Goal: Transaction & Acquisition: Obtain resource

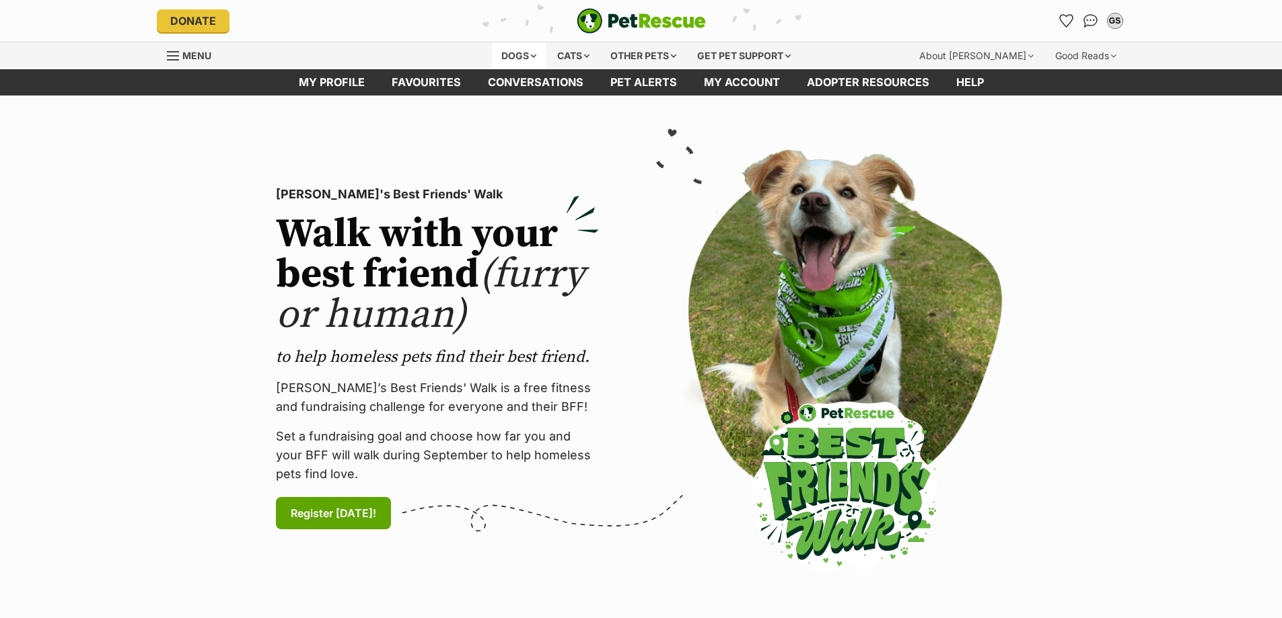
click at [511, 59] on div "Dogs" at bounding box center [519, 55] width 54 height 27
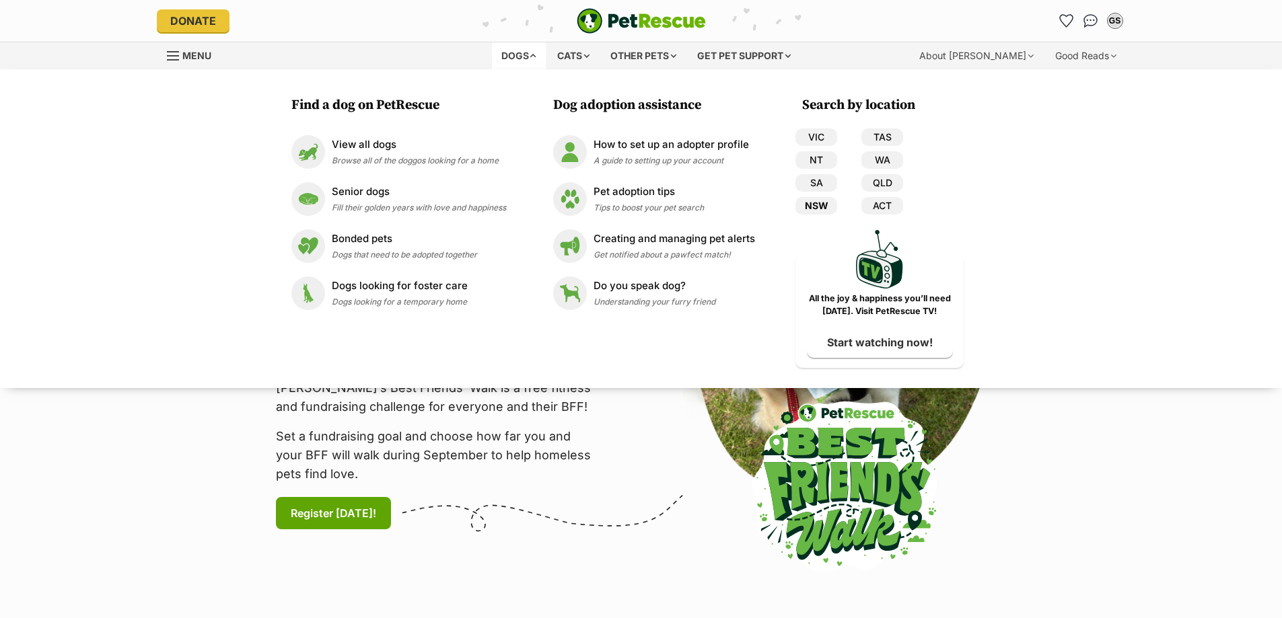
click at [819, 205] on link "NSW" at bounding box center [816, 205] width 42 height 17
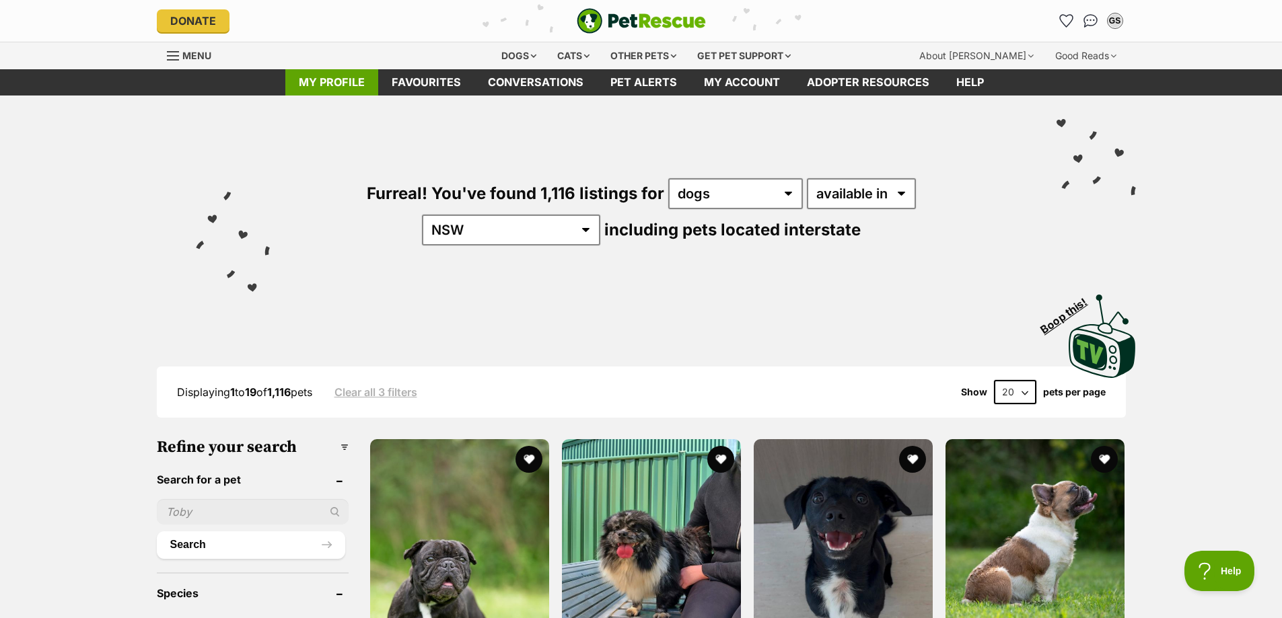
click at [336, 81] on link "My profile" at bounding box center [331, 82] width 93 height 26
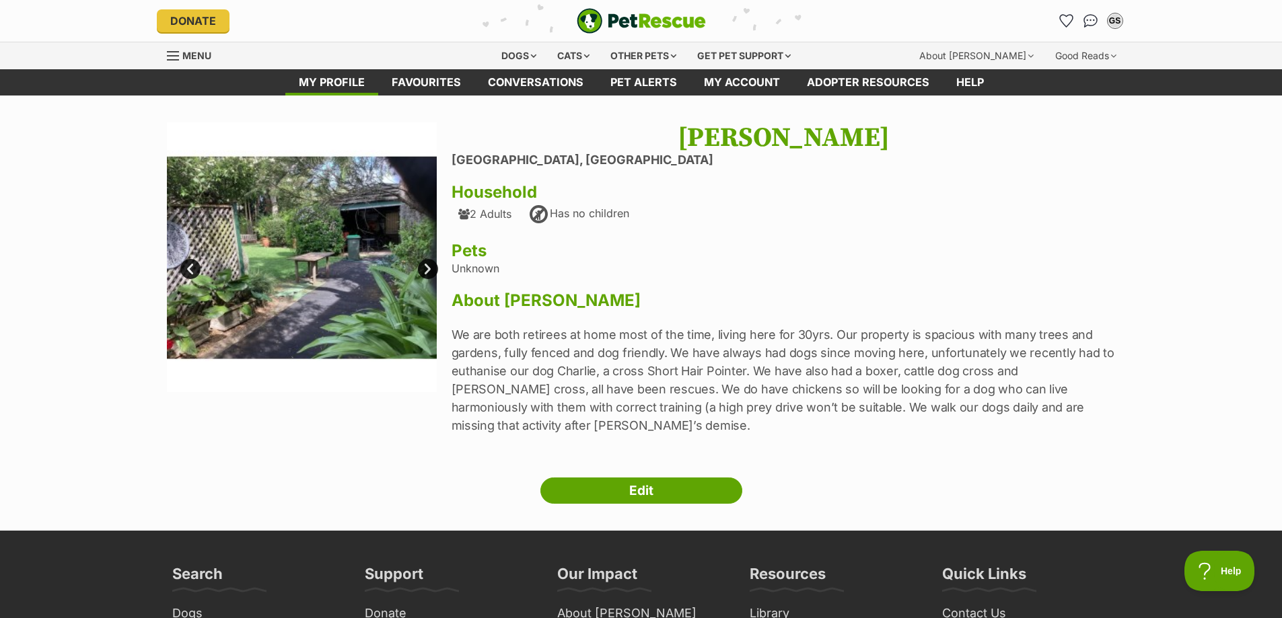
click at [427, 268] on link "Next" at bounding box center [428, 269] width 20 height 20
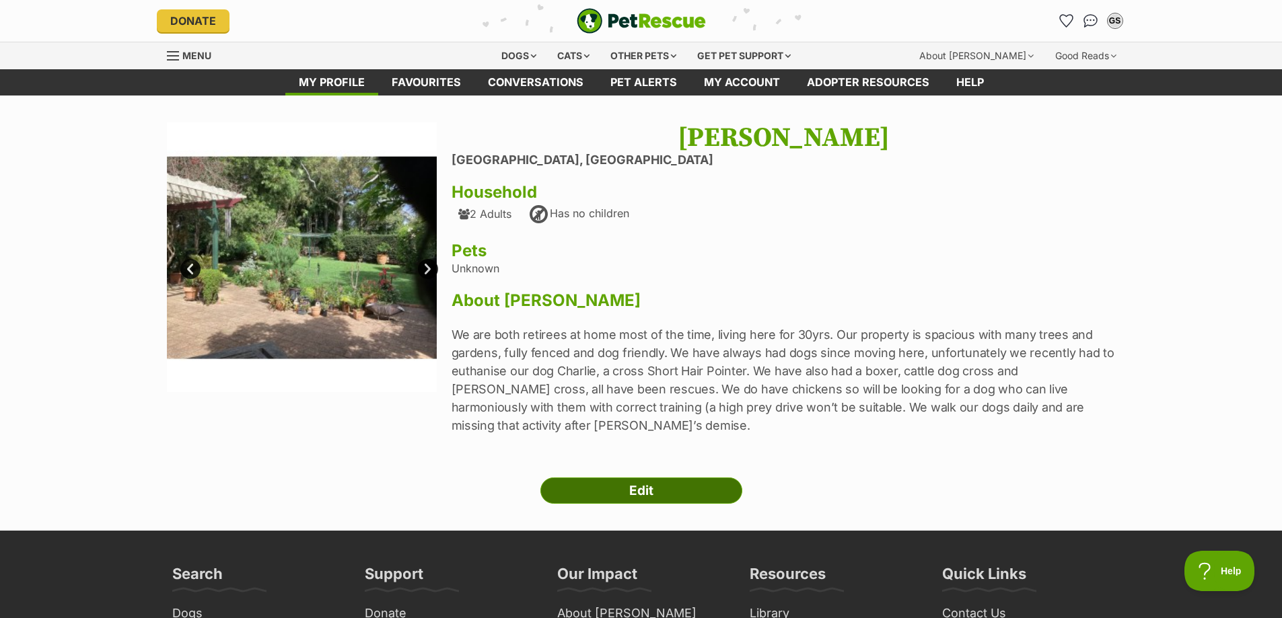
click at [645, 491] on link "Edit" at bounding box center [641, 491] width 202 height 27
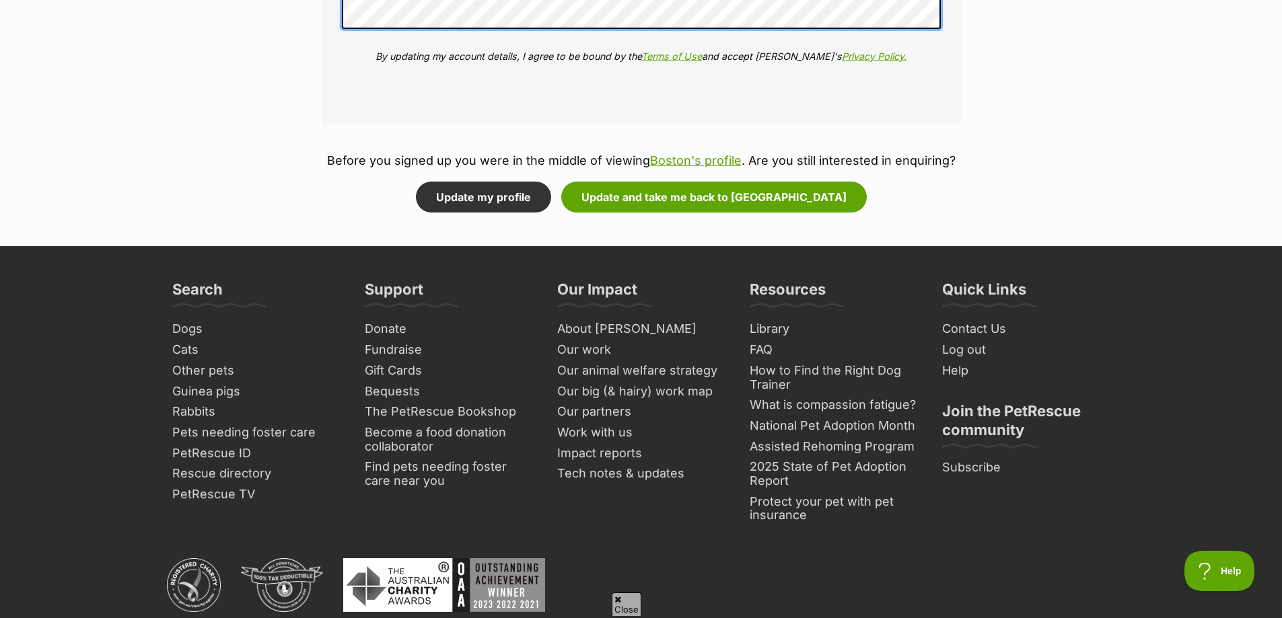
scroll to position [1884, 0]
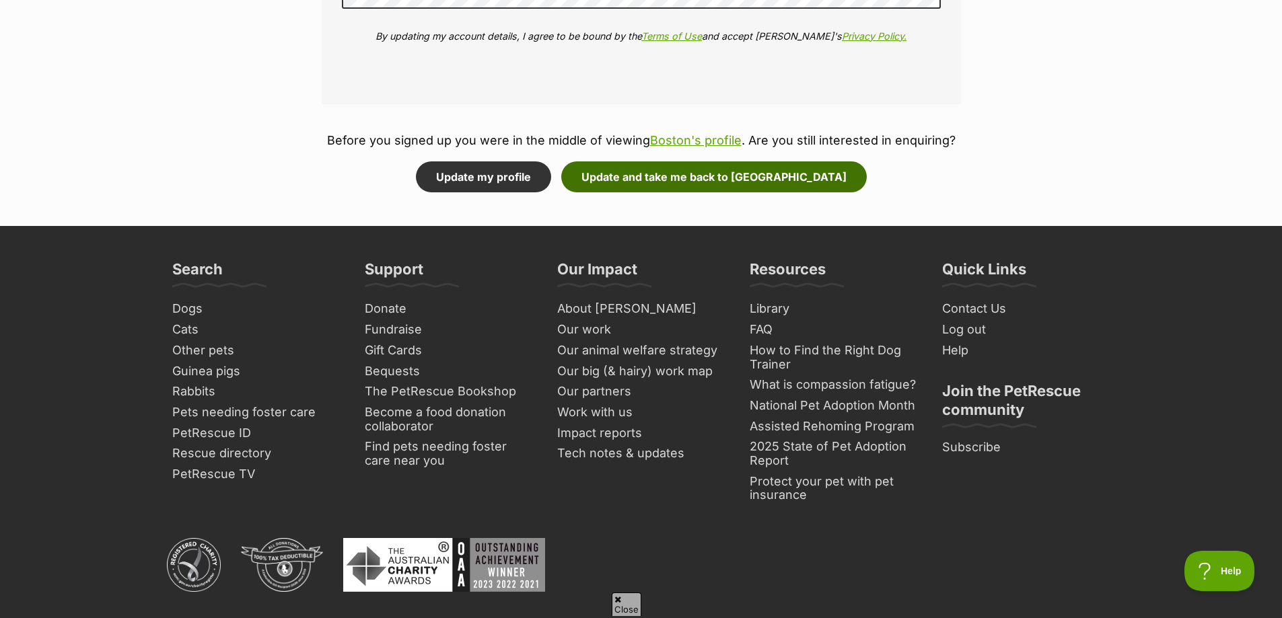
click at [682, 177] on button "Update and take me back to Boston" at bounding box center [714, 177] width 306 height 31
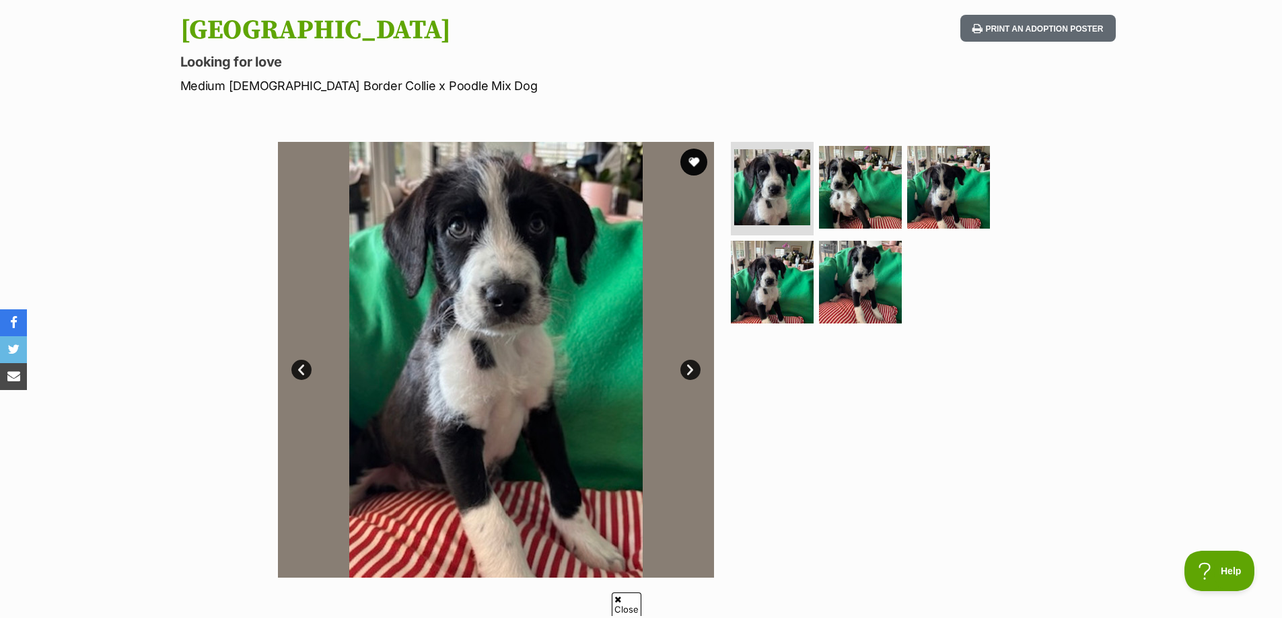
scroll to position [135, 0]
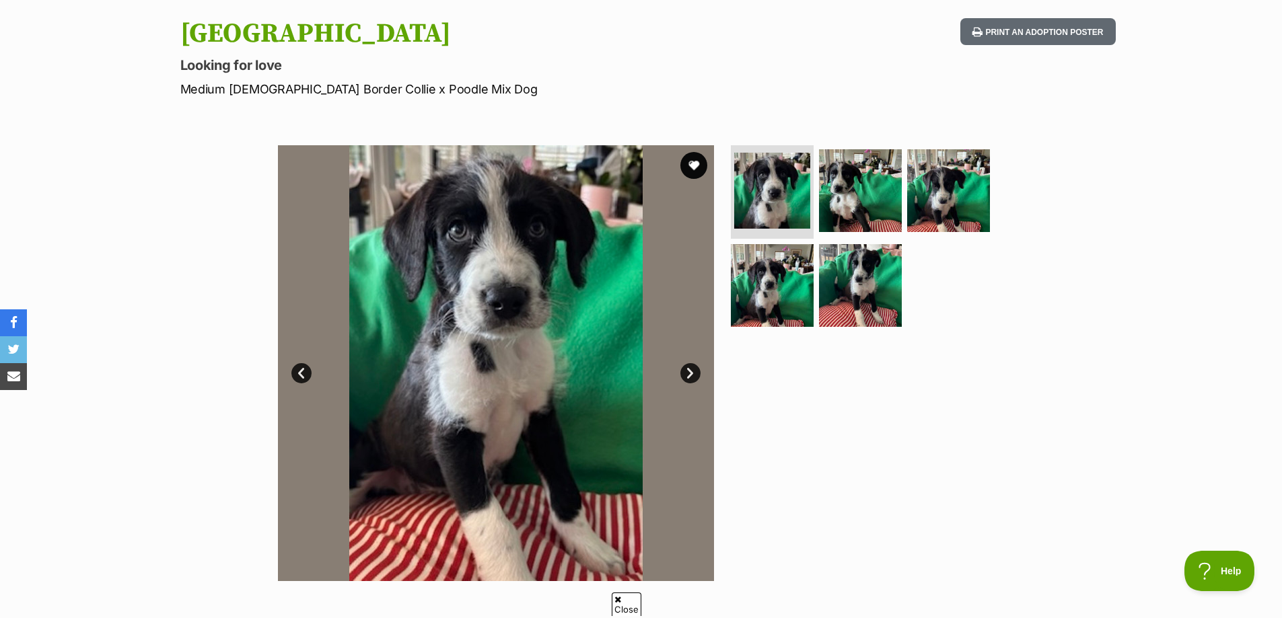
click at [691, 374] on link "Next" at bounding box center [690, 373] width 20 height 20
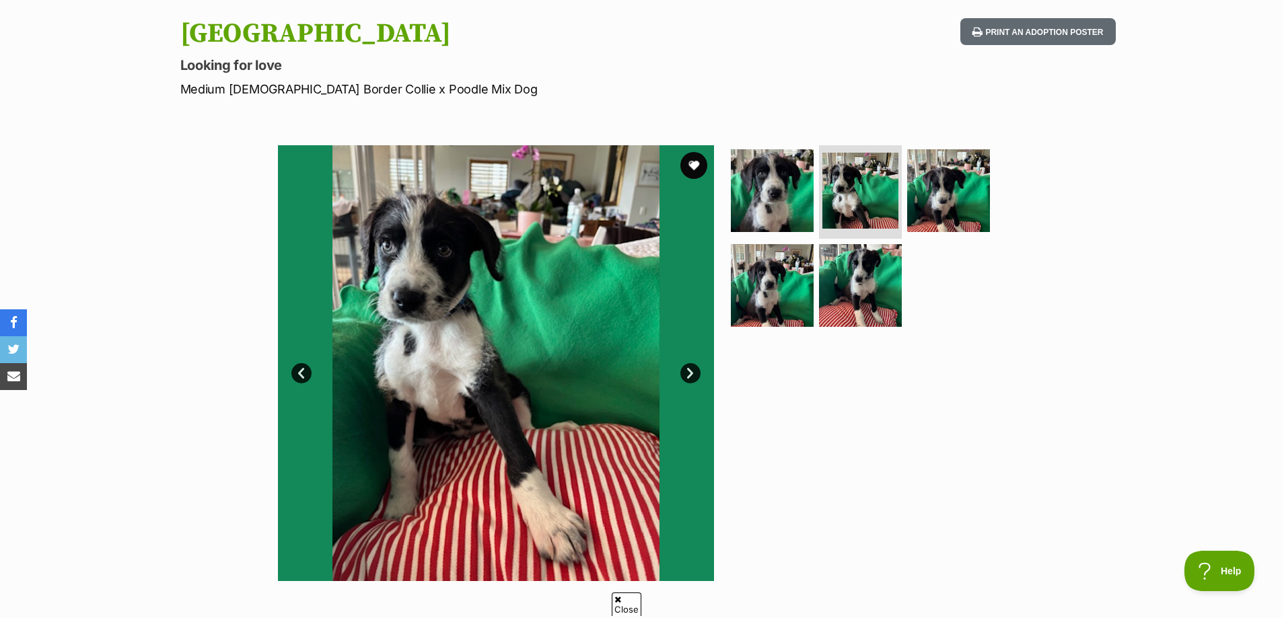
click at [692, 374] on link "Next" at bounding box center [690, 373] width 20 height 20
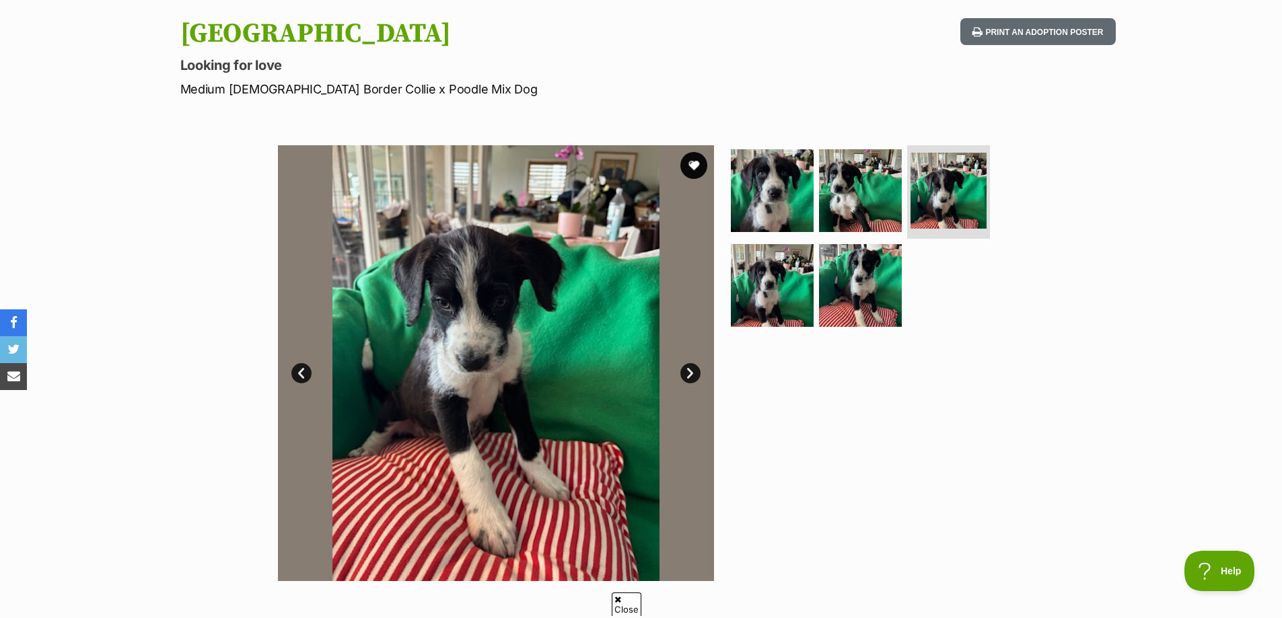
click at [692, 374] on link "Next" at bounding box center [690, 373] width 20 height 20
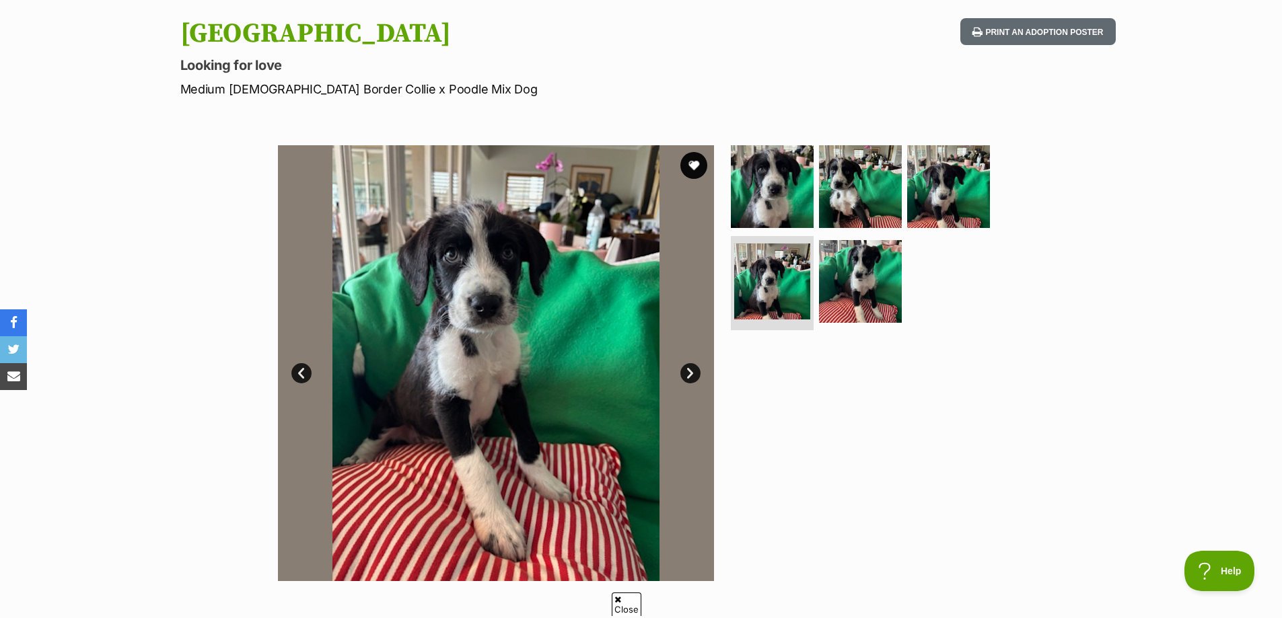
click at [543, 369] on img at bounding box center [496, 363] width 436 height 436
click at [690, 374] on link "Next" at bounding box center [690, 373] width 20 height 20
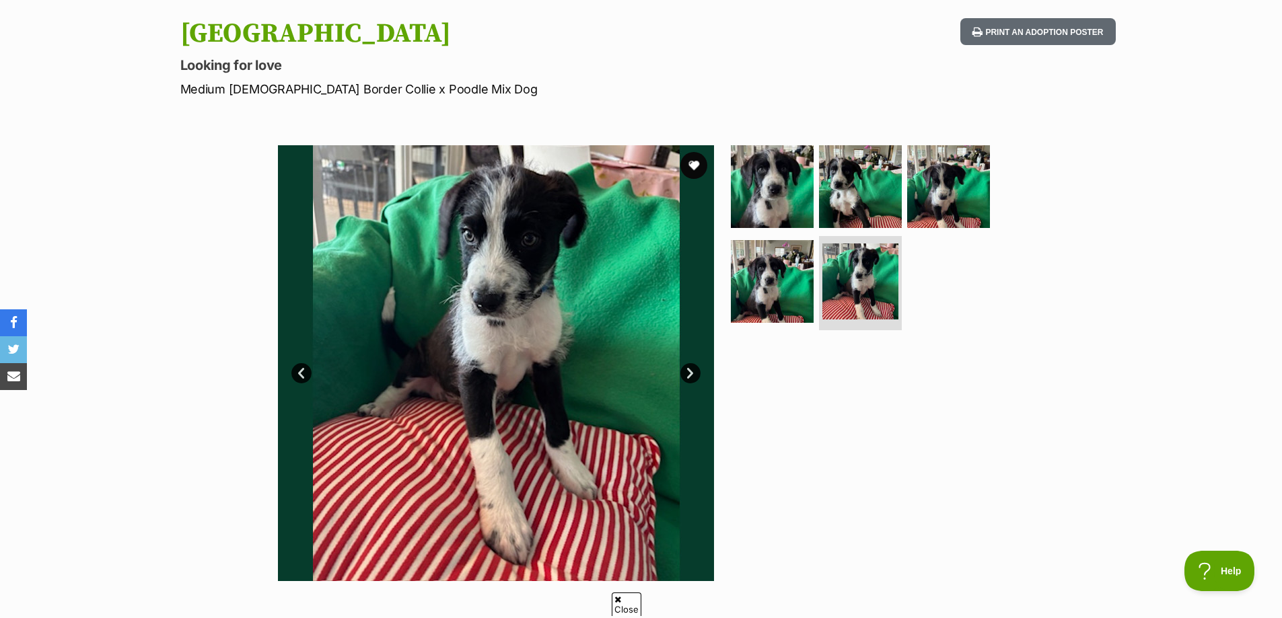
click at [690, 374] on link "Next" at bounding box center [690, 373] width 20 height 20
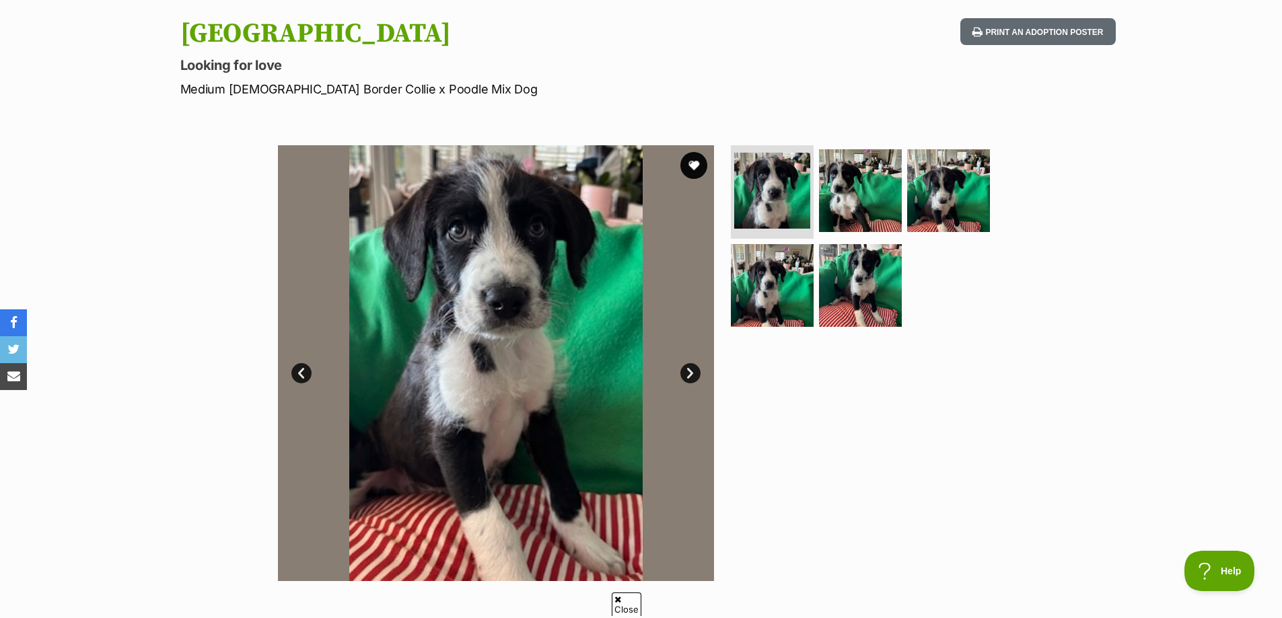
click at [690, 374] on link "Next" at bounding box center [690, 373] width 20 height 20
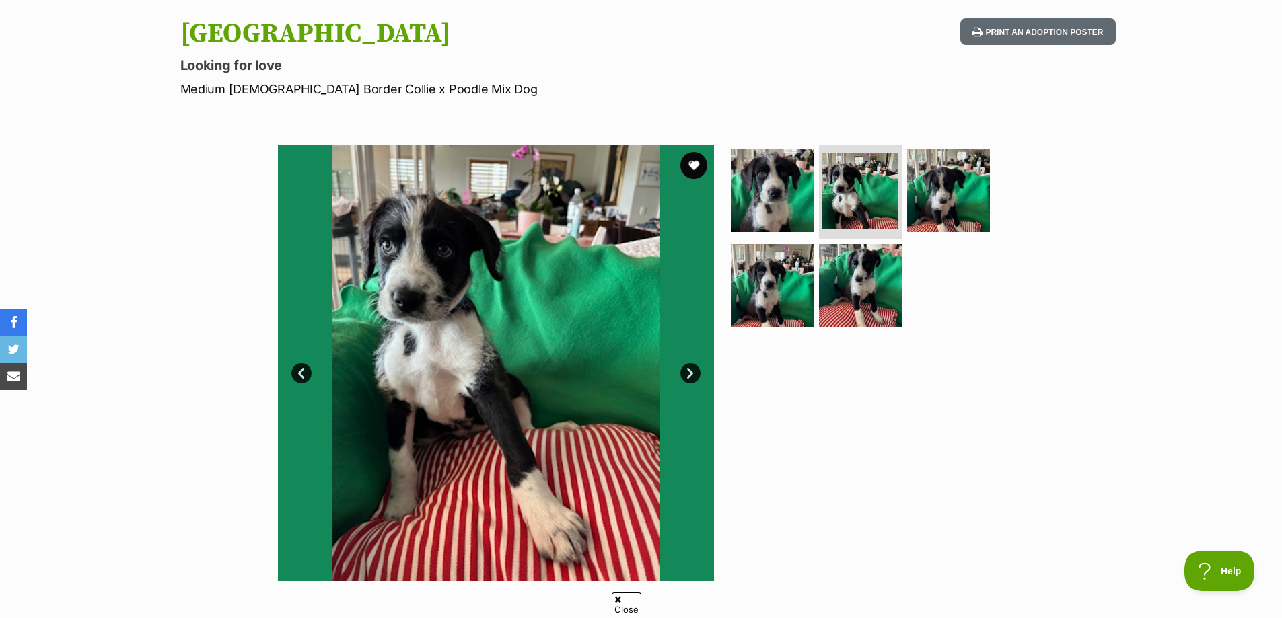
click at [690, 374] on link "Next" at bounding box center [690, 373] width 20 height 20
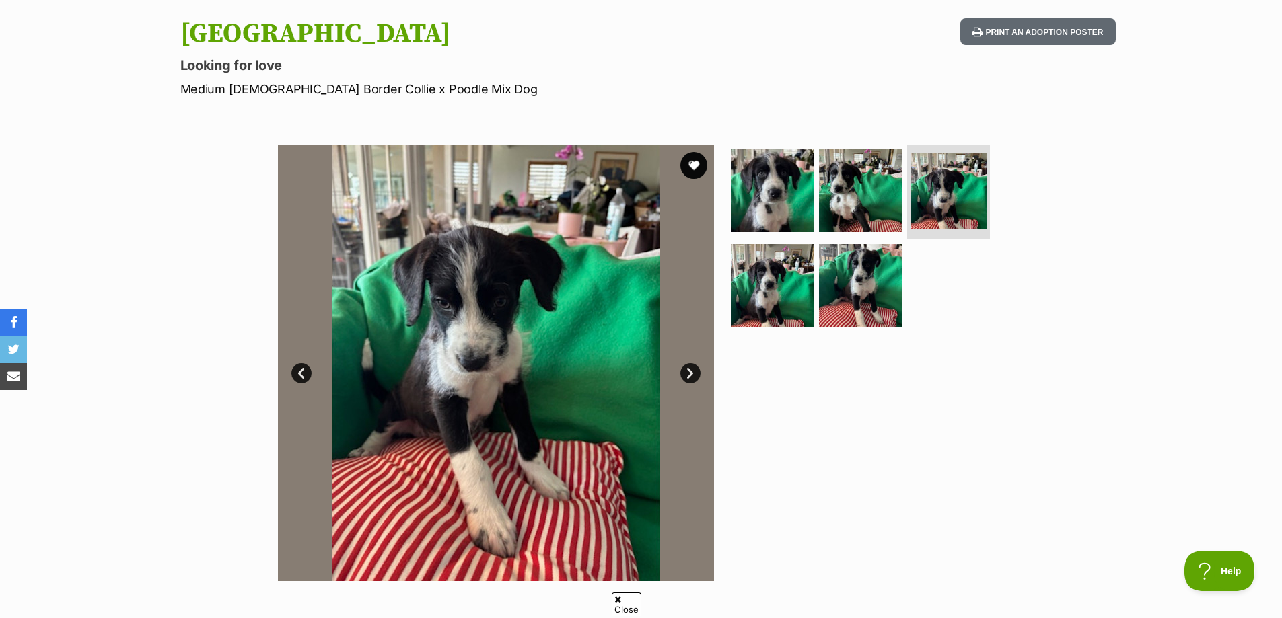
click at [690, 374] on link "Next" at bounding box center [690, 373] width 20 height 20
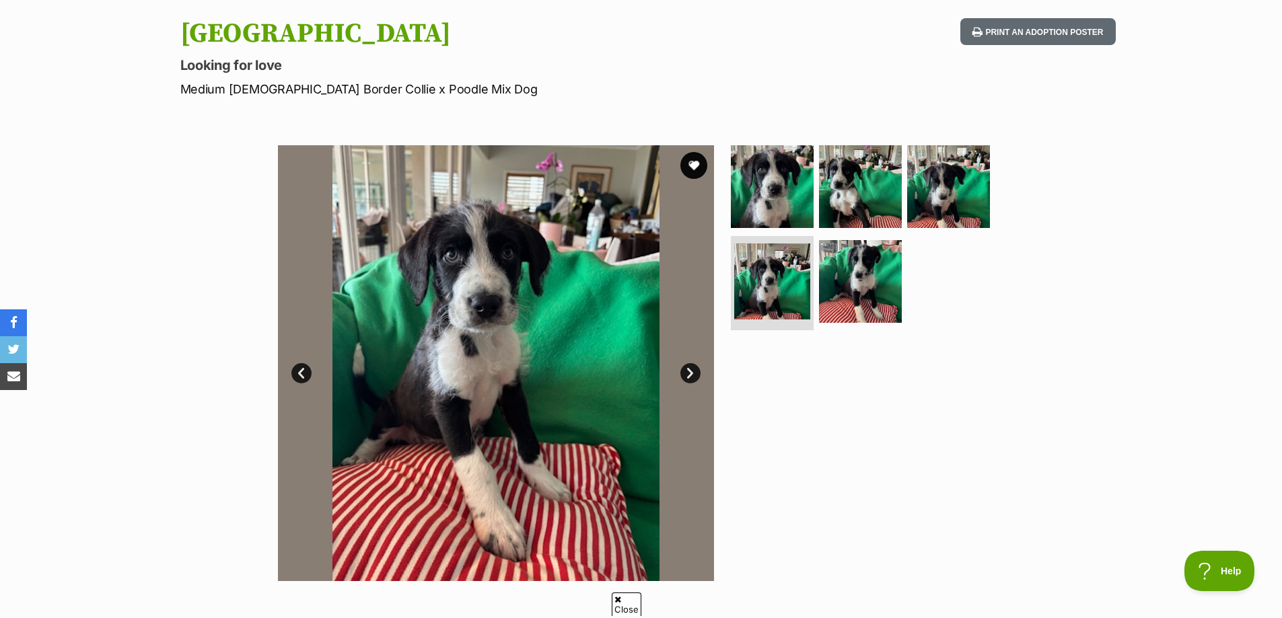
click at [691, 374] on link "Next" at bounding box center [690, 373] width 20 height 20
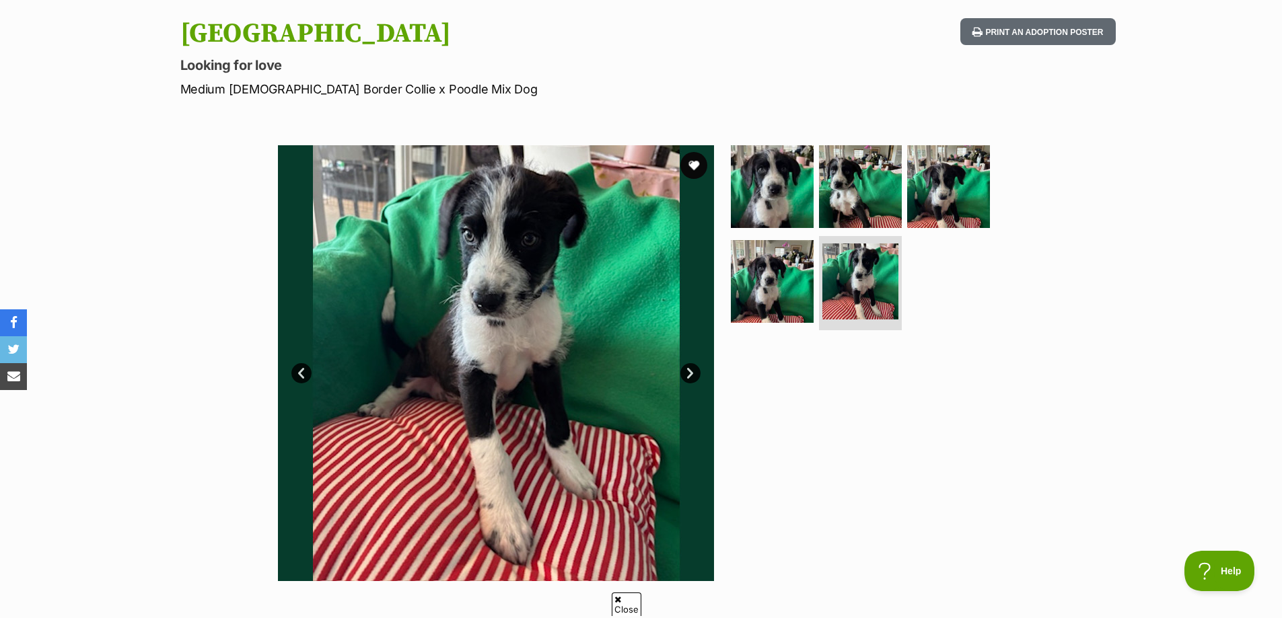
click at [691, 374] on link "Next" at bounding box center [690, 373] width 20 height 20
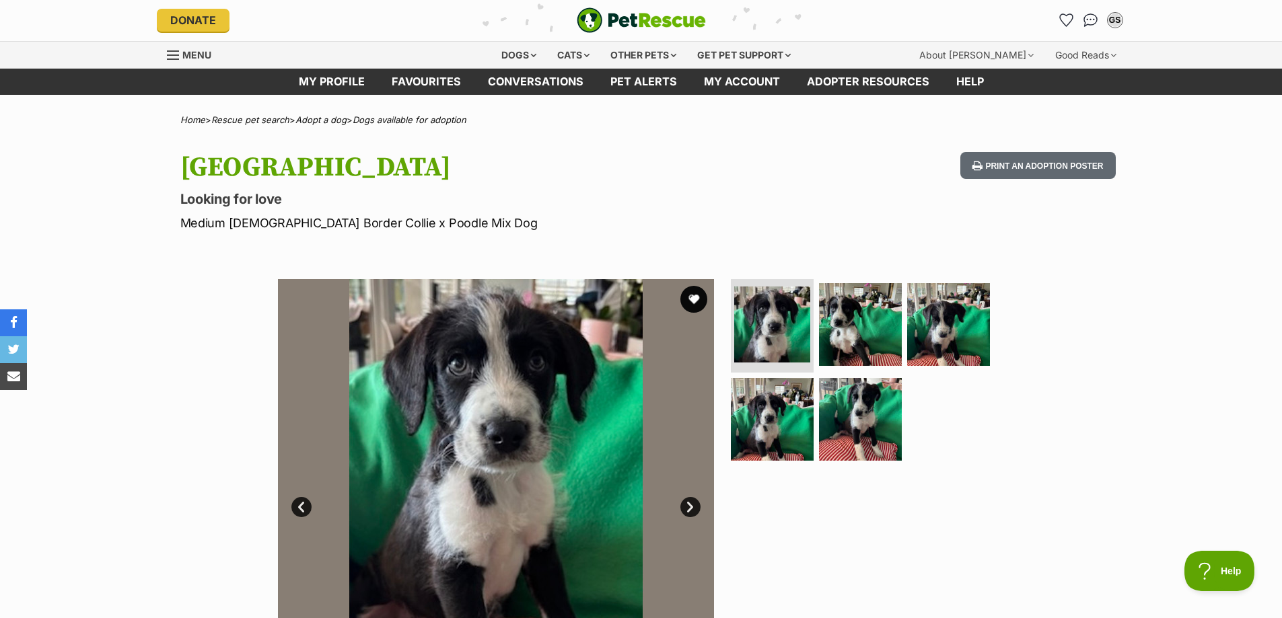
scroll to position [0, 0]
click at [1272, 27] on header "Donate PetRescue home GS My account GS Greg Shapiro Edit profile Log out Pet al…" at bounding box center [641, 21] width 1282 height 42
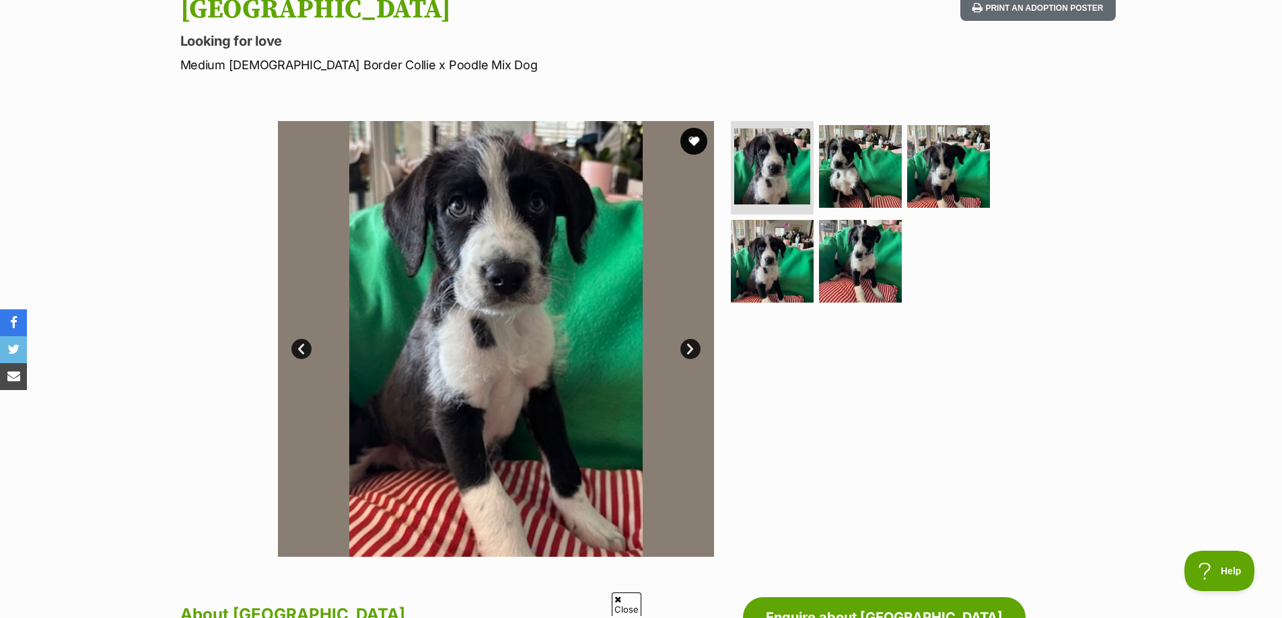
scroll to position [135, 0]
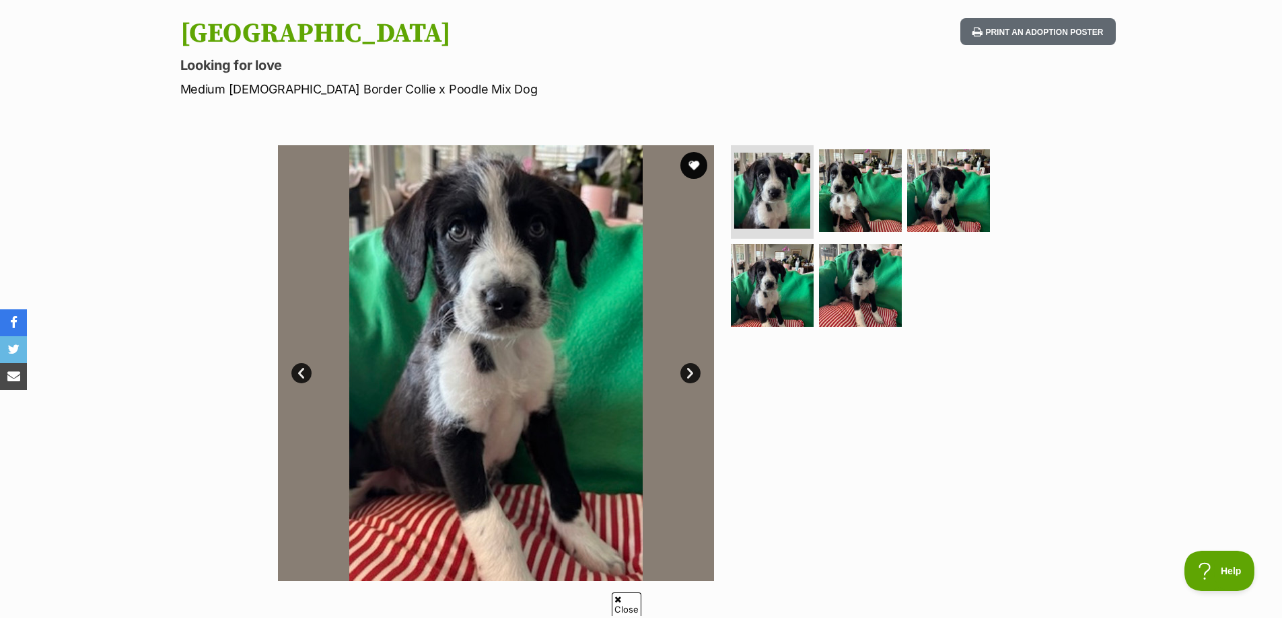
click at [692, 373] on link "Next" at bounding box center [690, 373] width 20 height 20
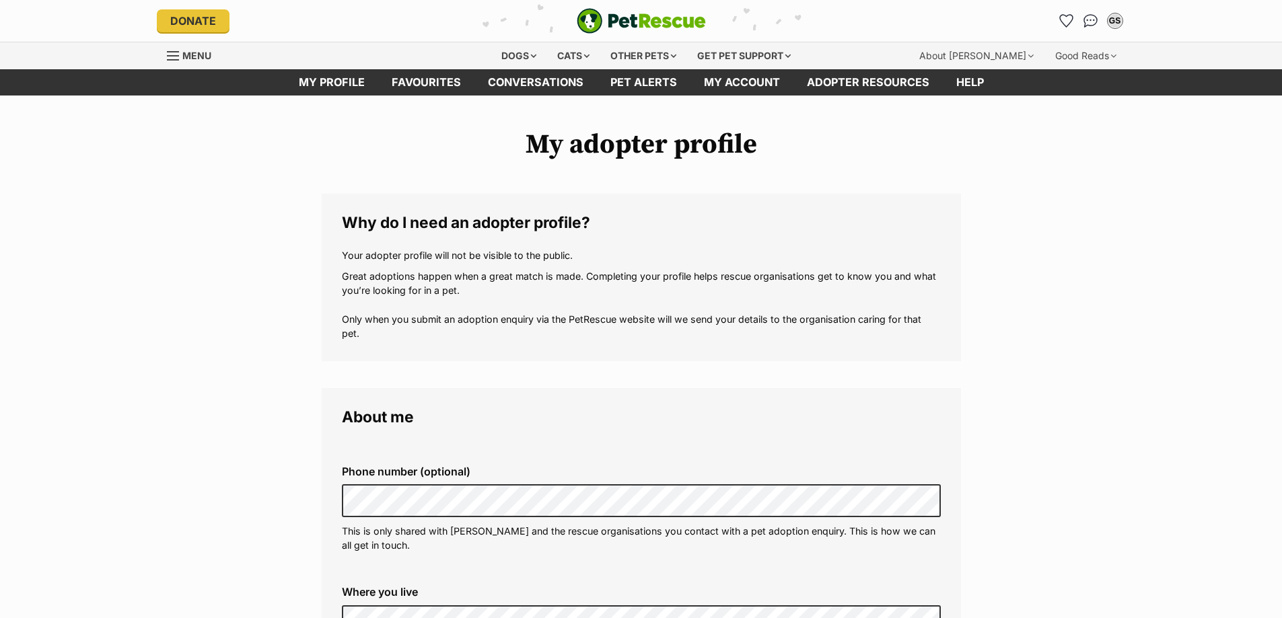
scroll to position [1319, 0]
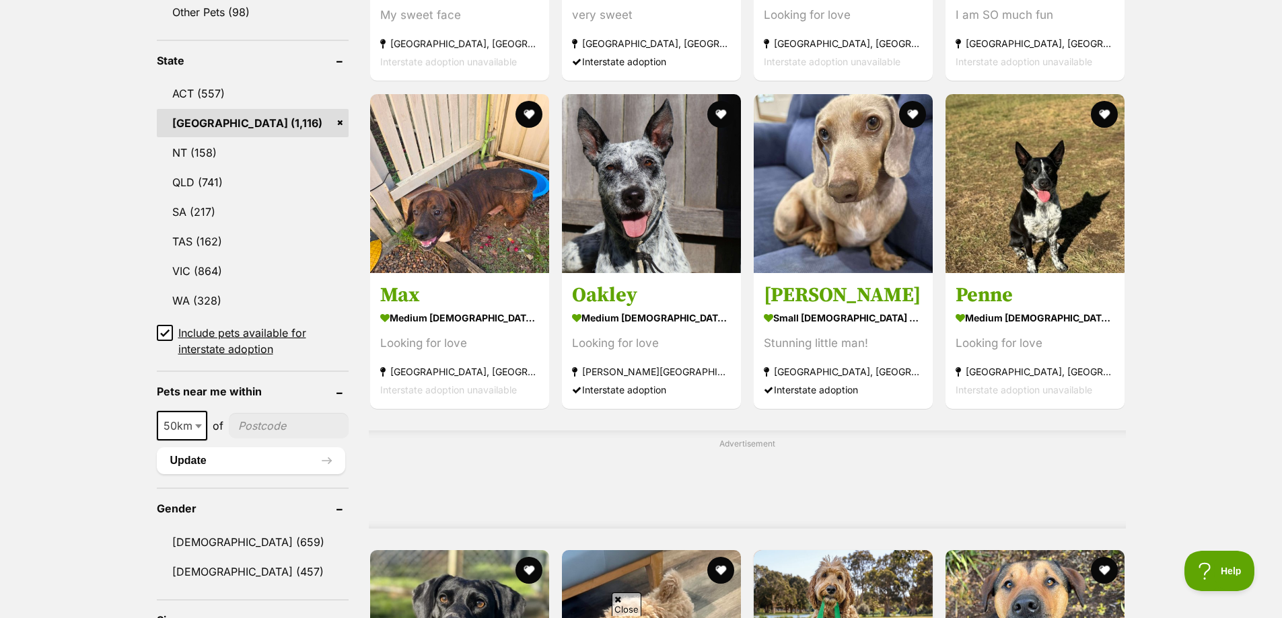
scroll to position [673, 0]
click at [164, 330] on icon at bounding box center [164, 333] width 9 height 9
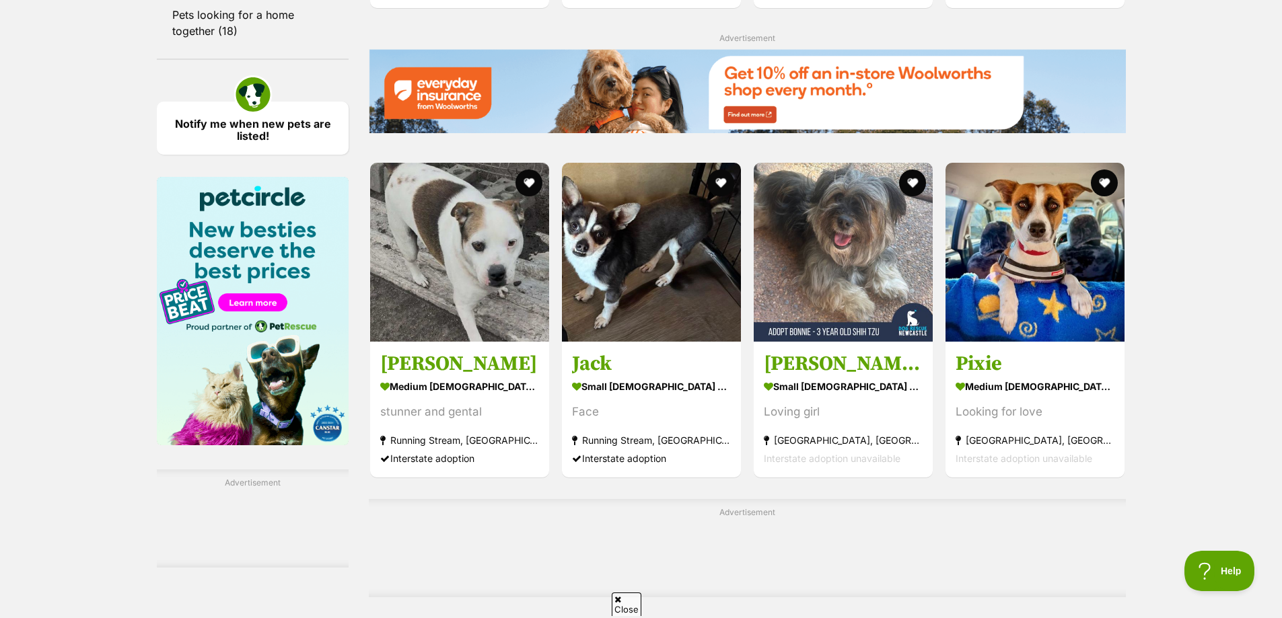
scroll to position [1817, 0]
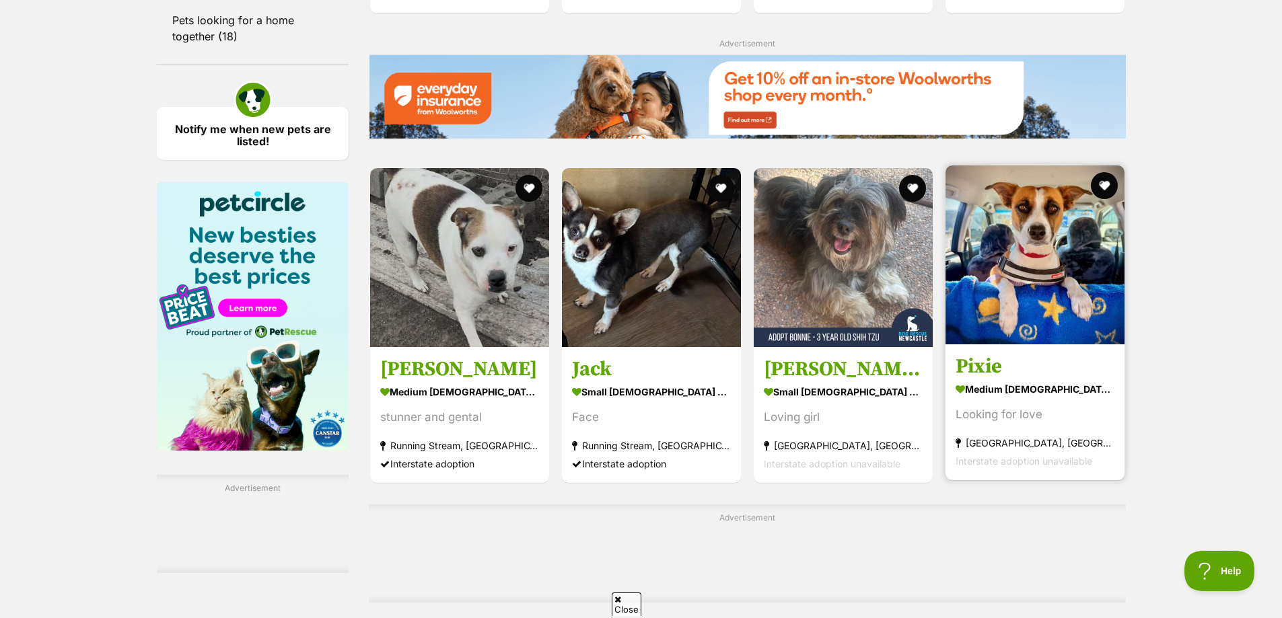
click at [978, 370] on h3 "Pixie" at bounding box center [1035, 367] width 159 height 26
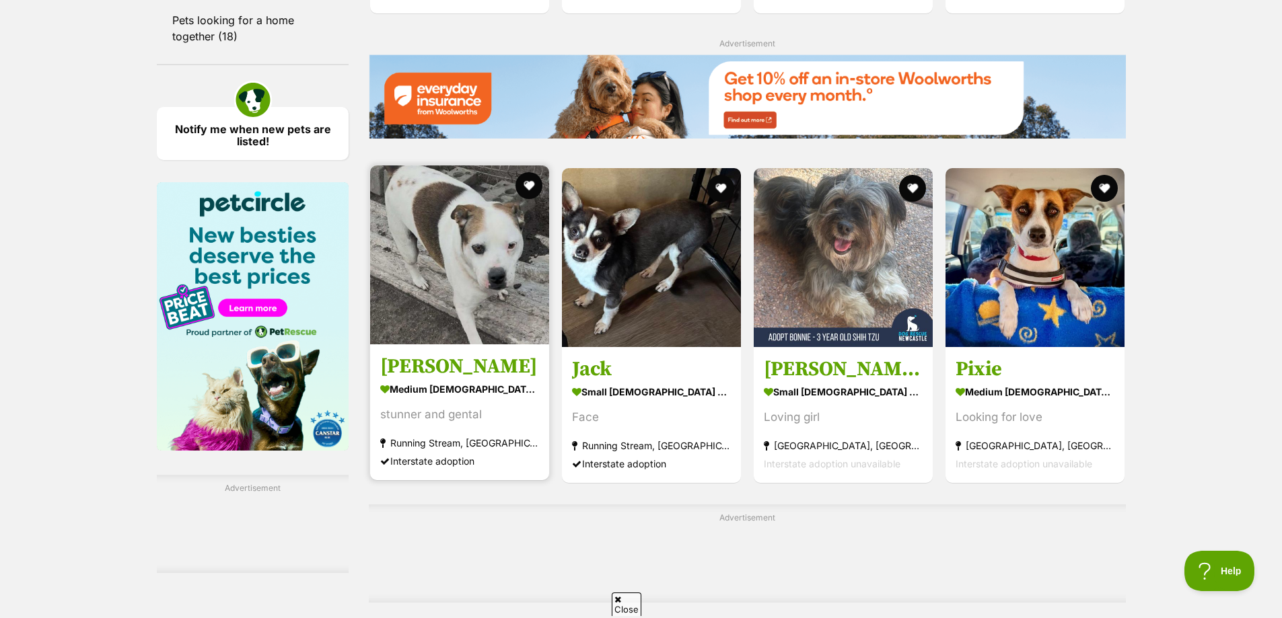
click at [401, 369] on h3 "Rosie" at bounding box center [459, 367] width 159 height 26
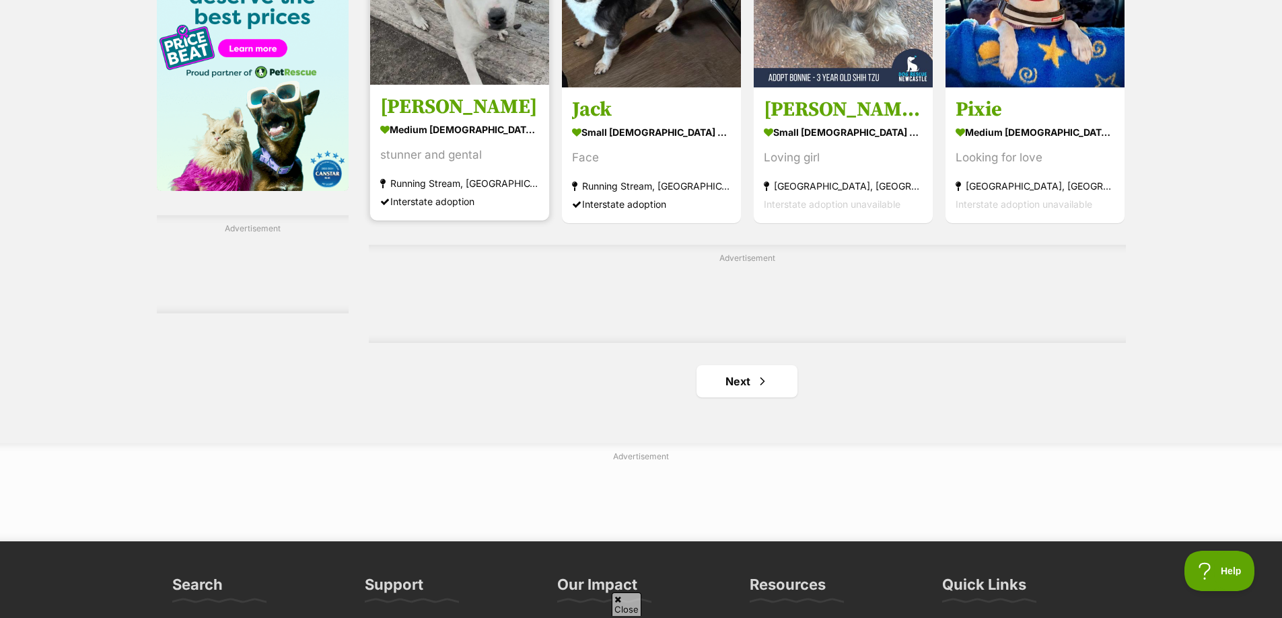
scroll to position [2086, 0]
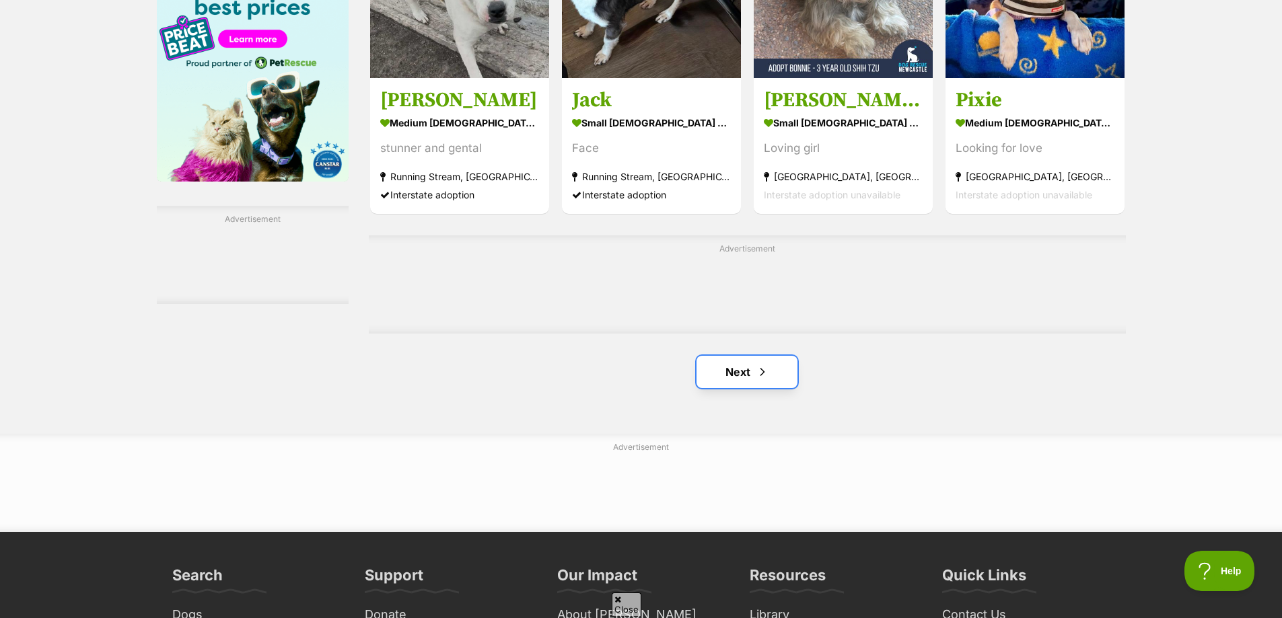
click at [744, 376] on link "Next" at bounding box center [747, 372] width 101 height 32
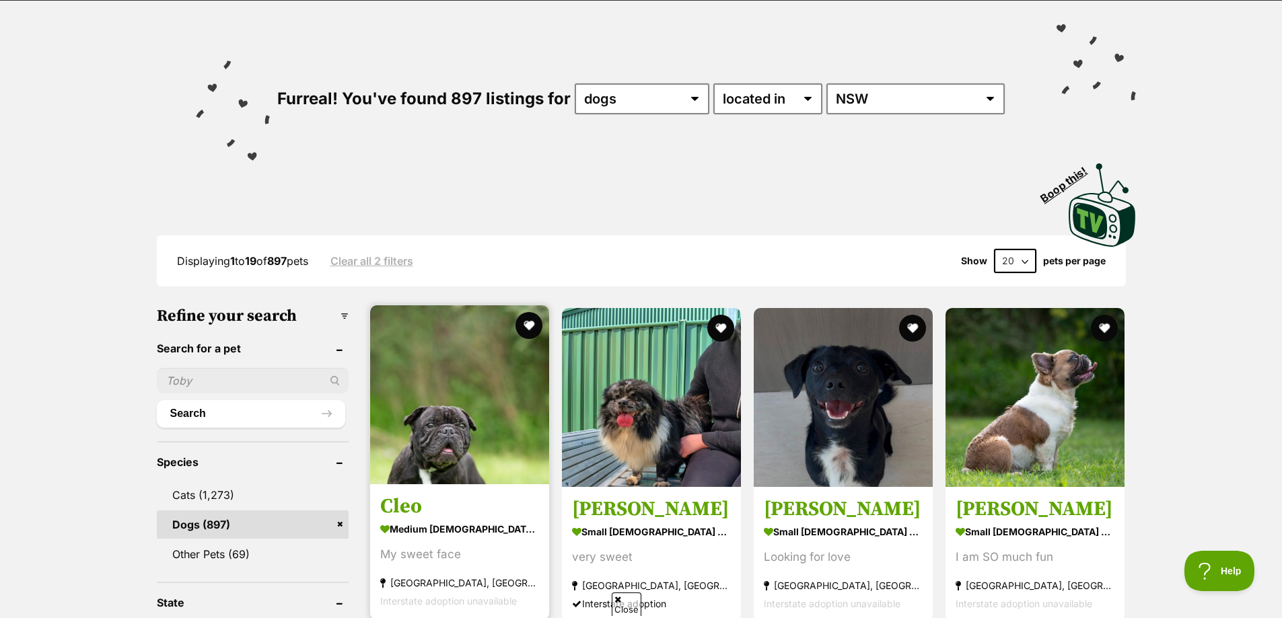
scroll to position [0, 0]
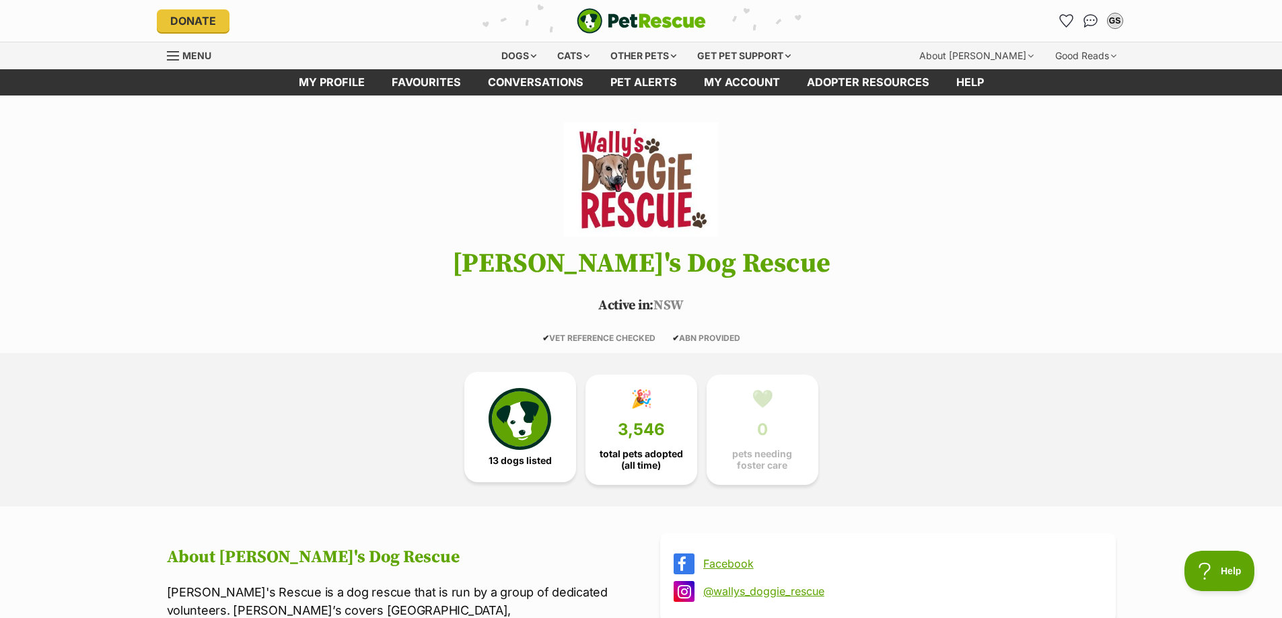
click at [518, 426] on img at bounding box center [520, 419] width 62 height 62
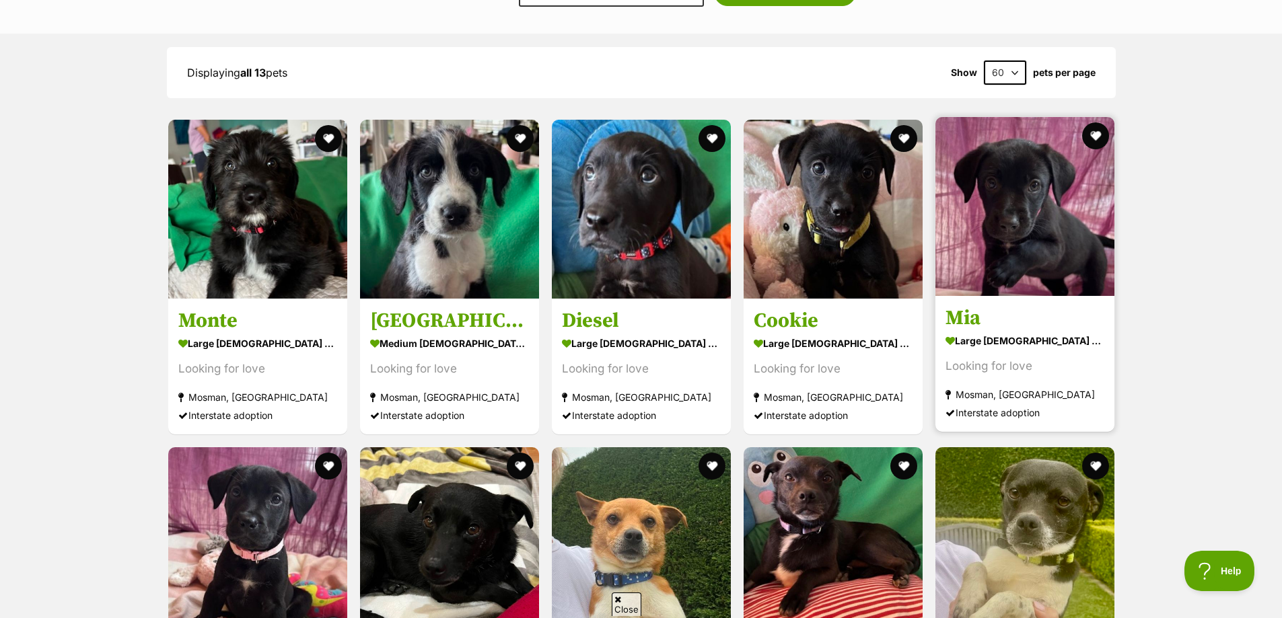
scroll to position [1266, 0]
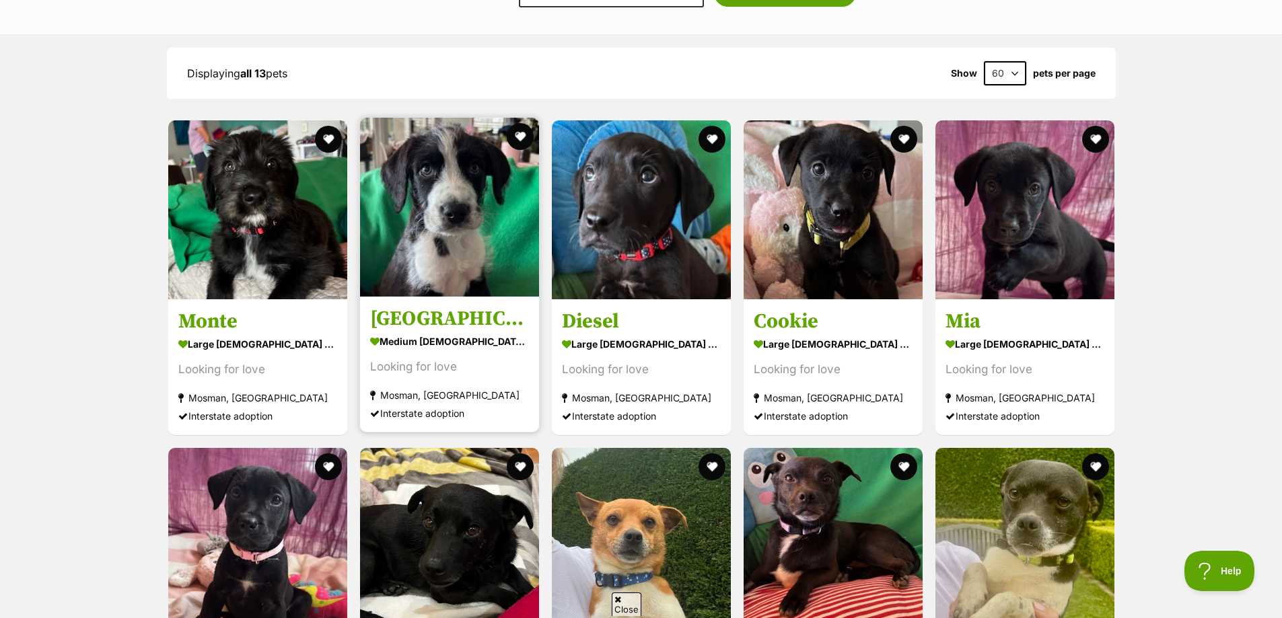
click at [437, 199] on img at bounding box center [449, 207] width 179 height 179
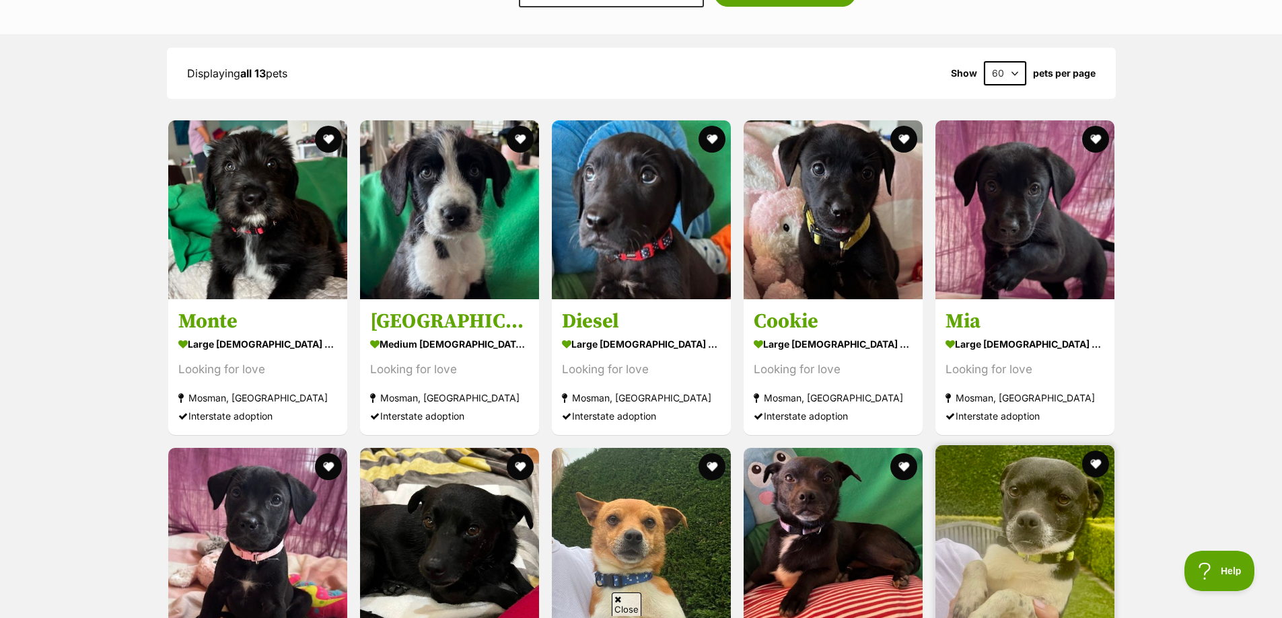
click at [1024, 530] on img at bounding box center [1024, 535] width 179 height 179
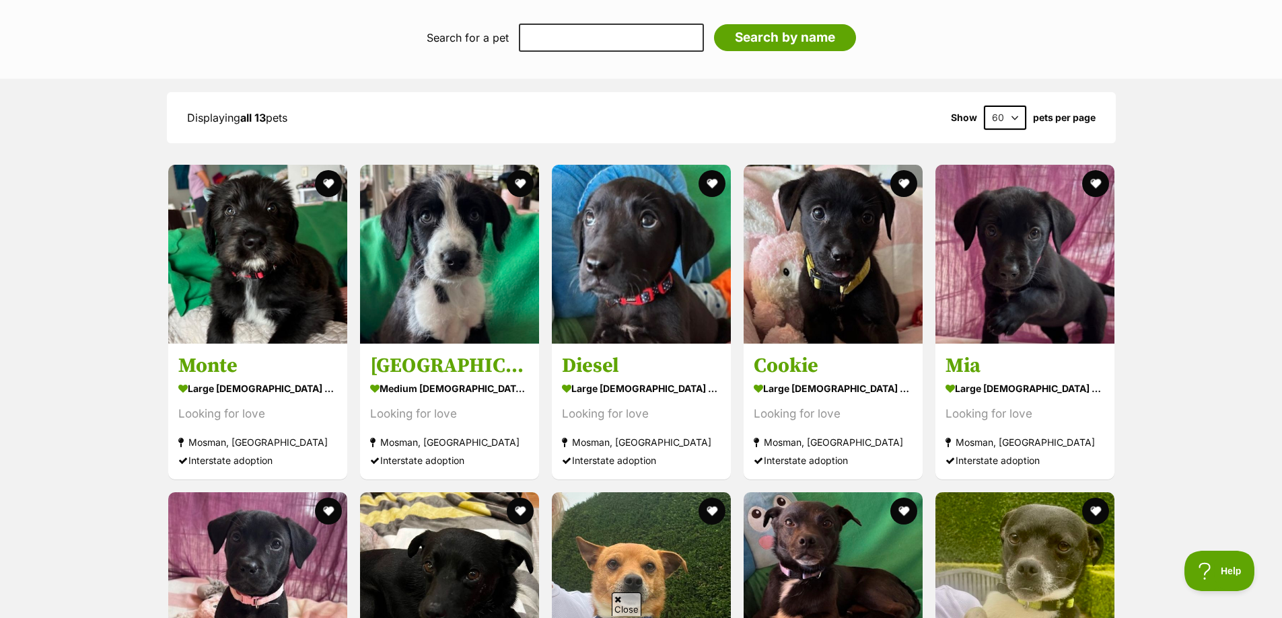
scroll to position [1199, 0]
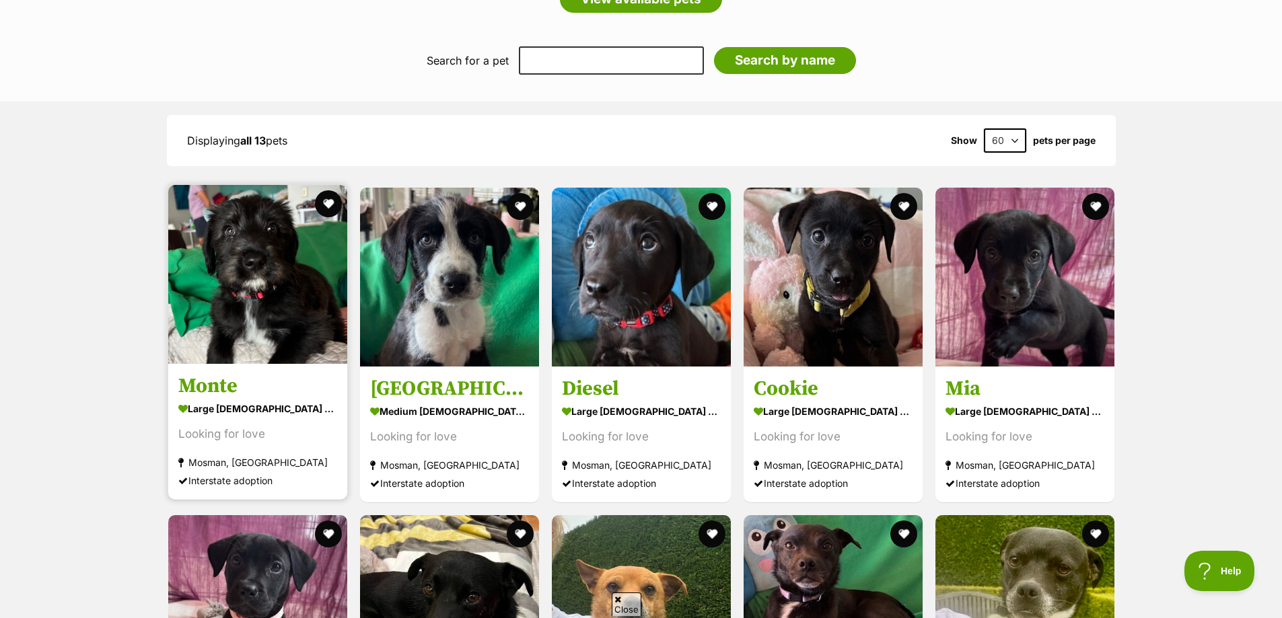
click at [209, 244] on img at bounding box center [257, 274] width 179 height 179
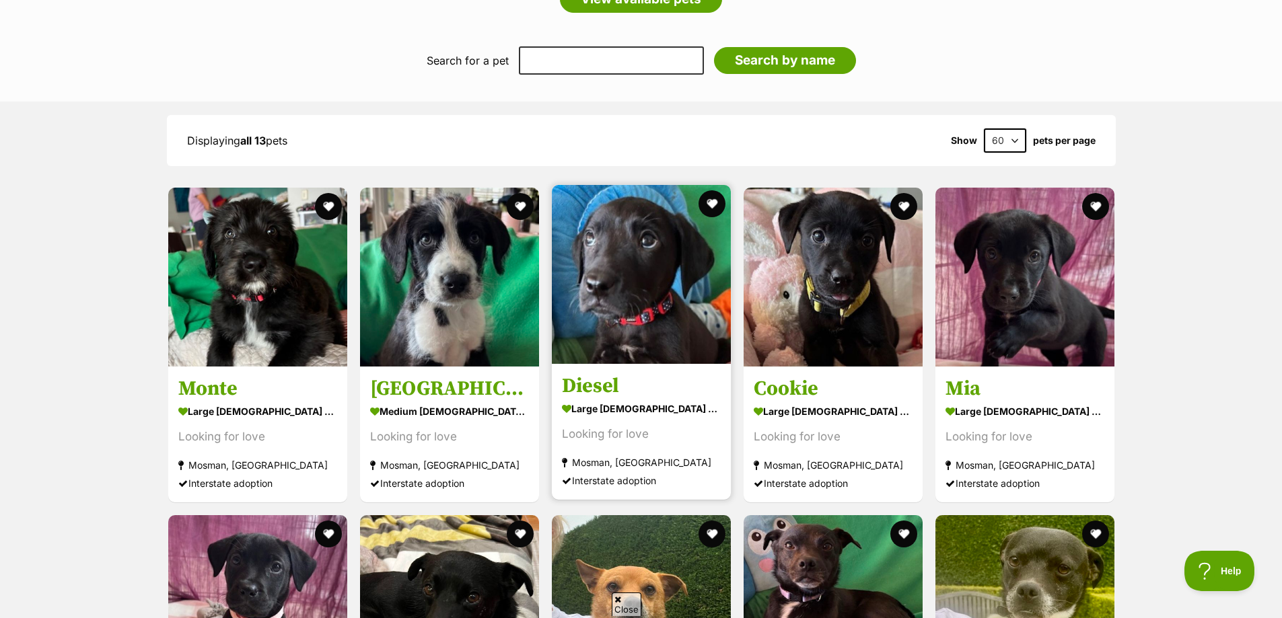
click at [598, 374] on h3 "Diesel" at bounding box center [641, 387] width 159 height 26
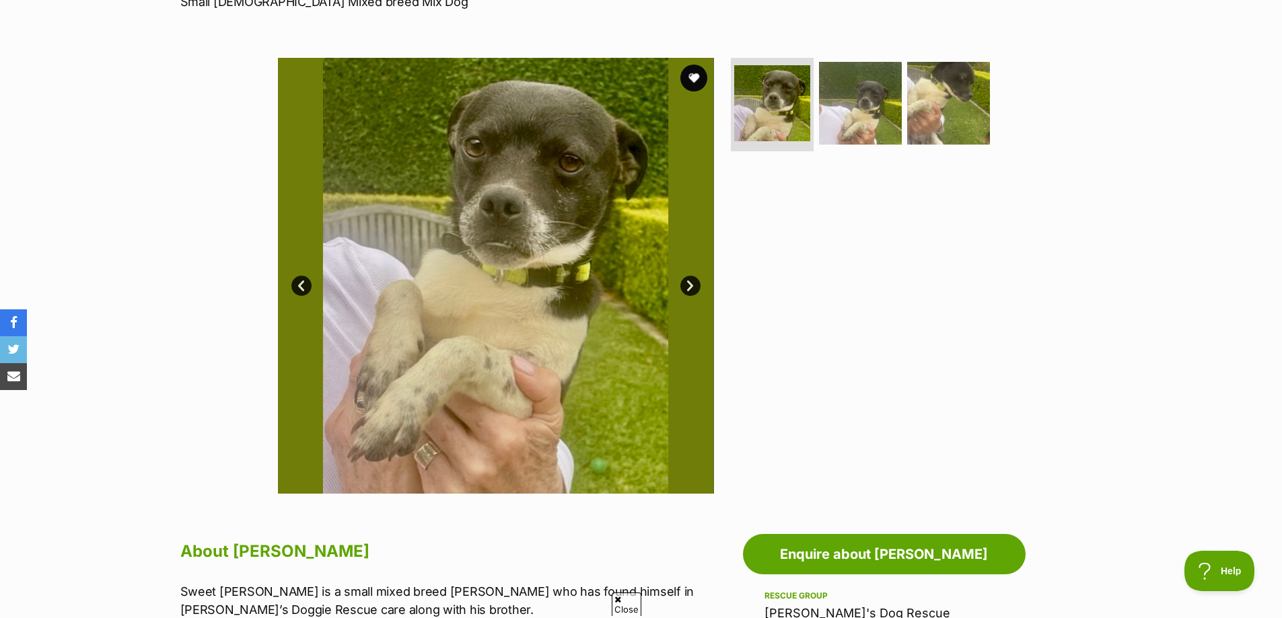
scroll to position [135, 0]
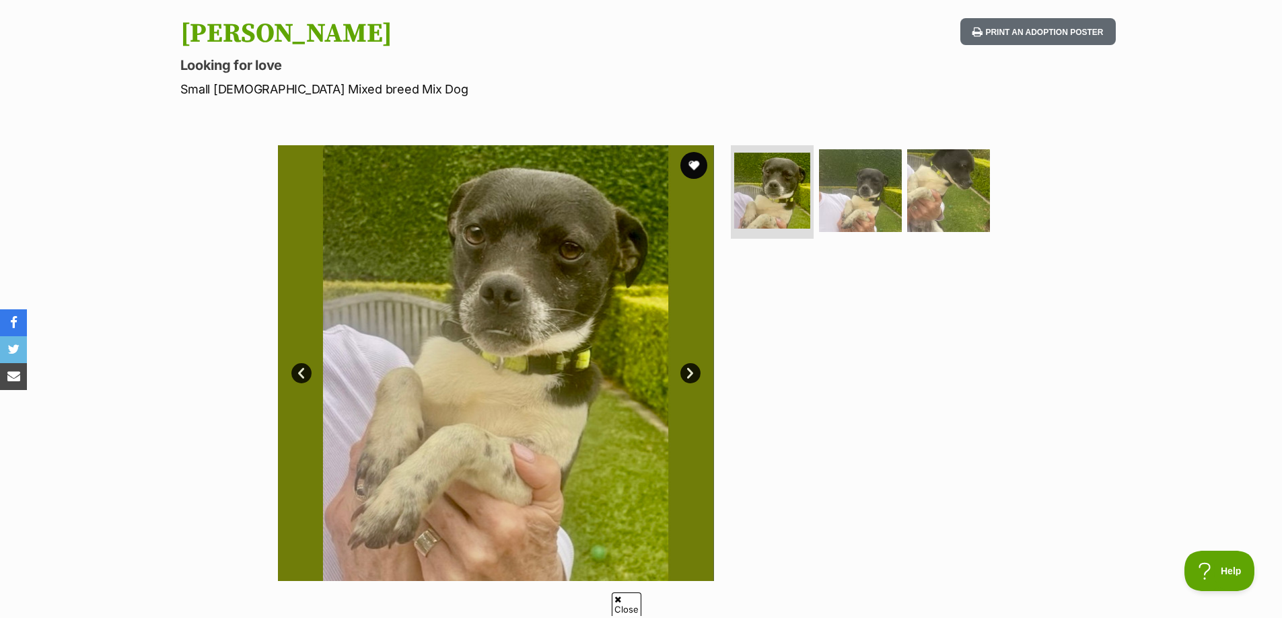
click at [690, 375] on link "Next" at bounding box center [690, 373] width 20 height 20
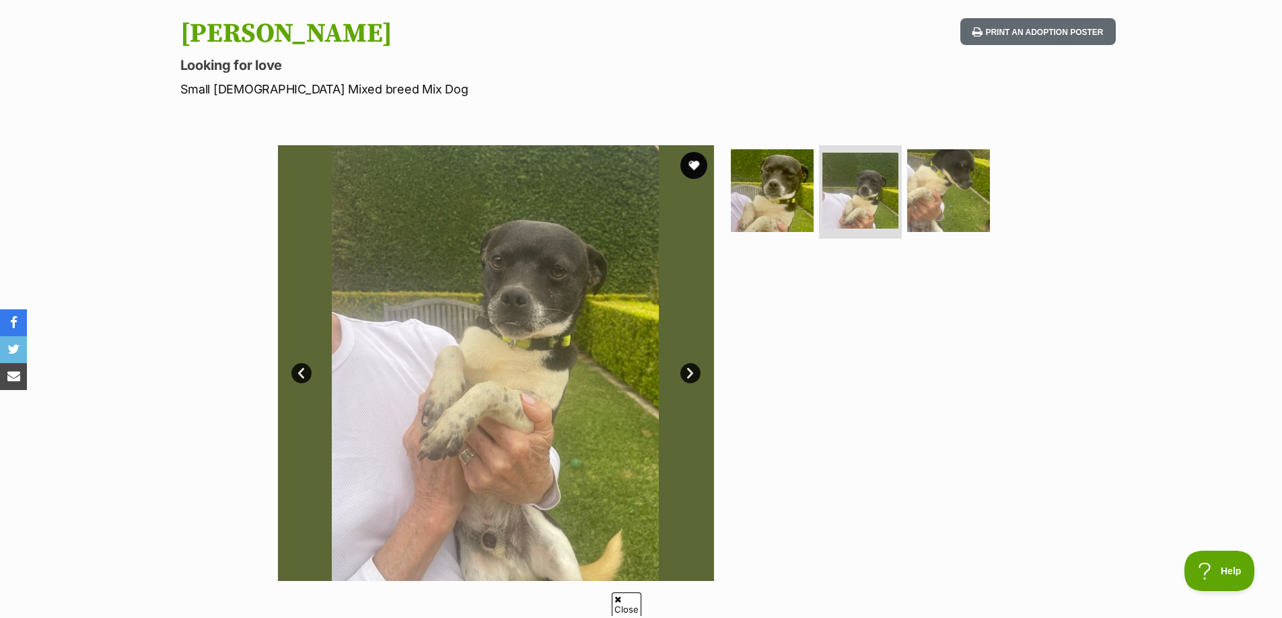
click at [690, 375] on link "Next" at bounding box center [690, 373] width 20 height 20
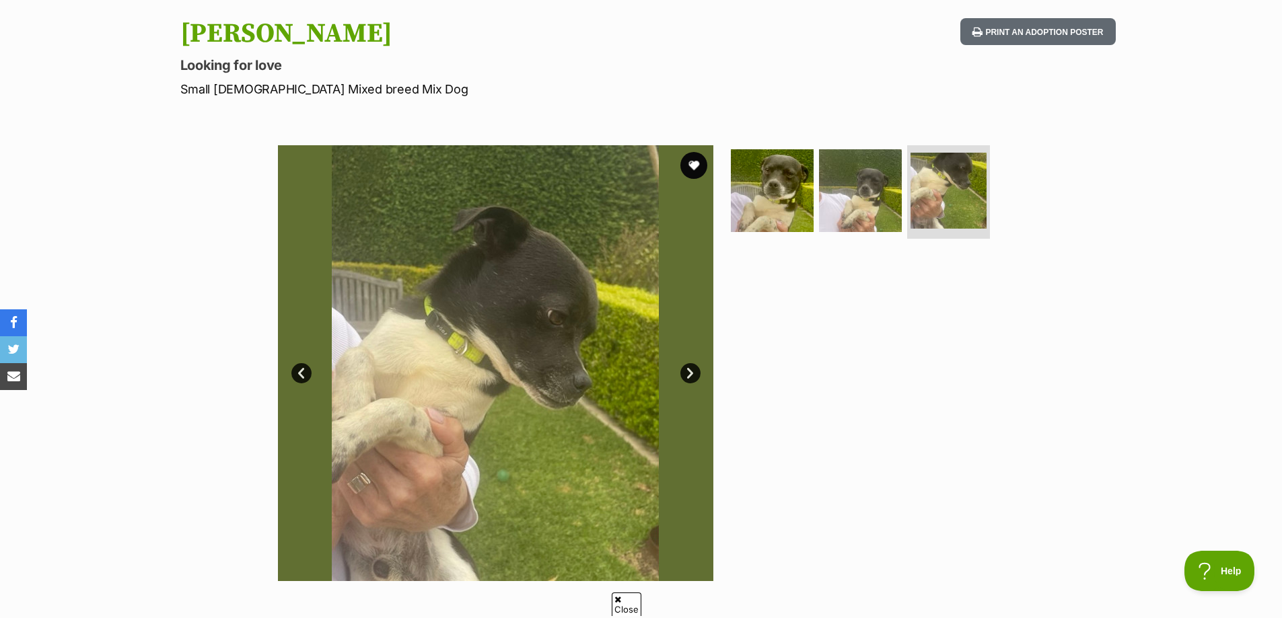
click at [690, 375] on link "Next" at bounding box center [690, 373] width 20 height 20
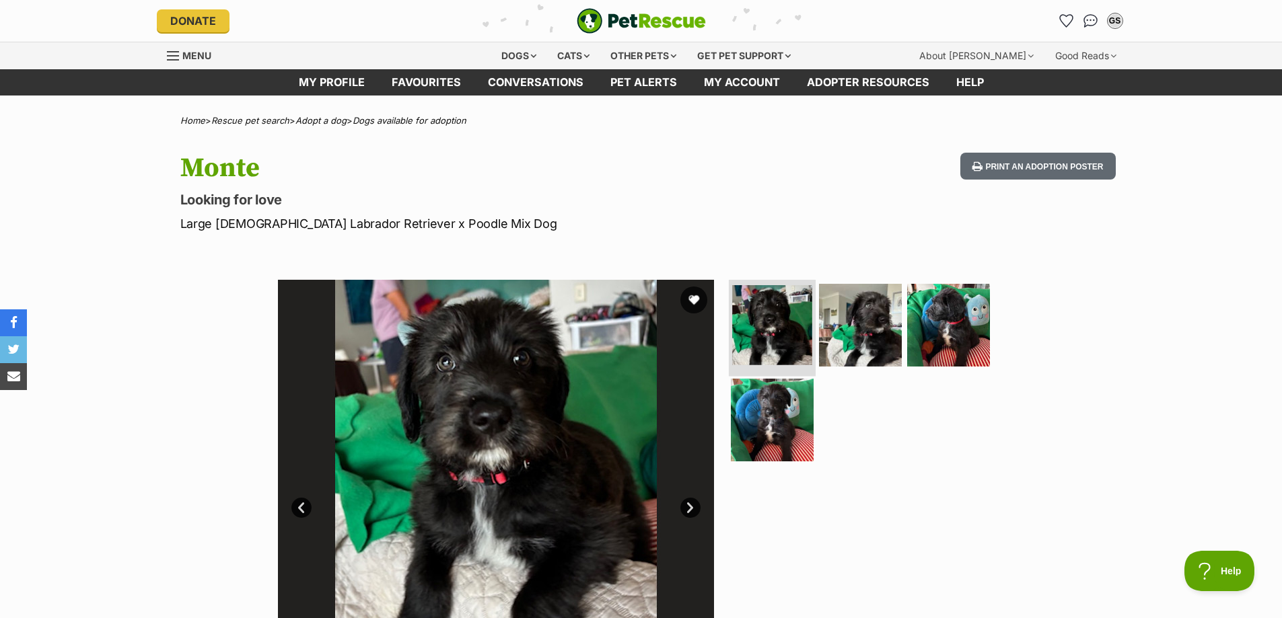
click at [758, 324] on img at bounding box center [772, 325] width 80 height 80
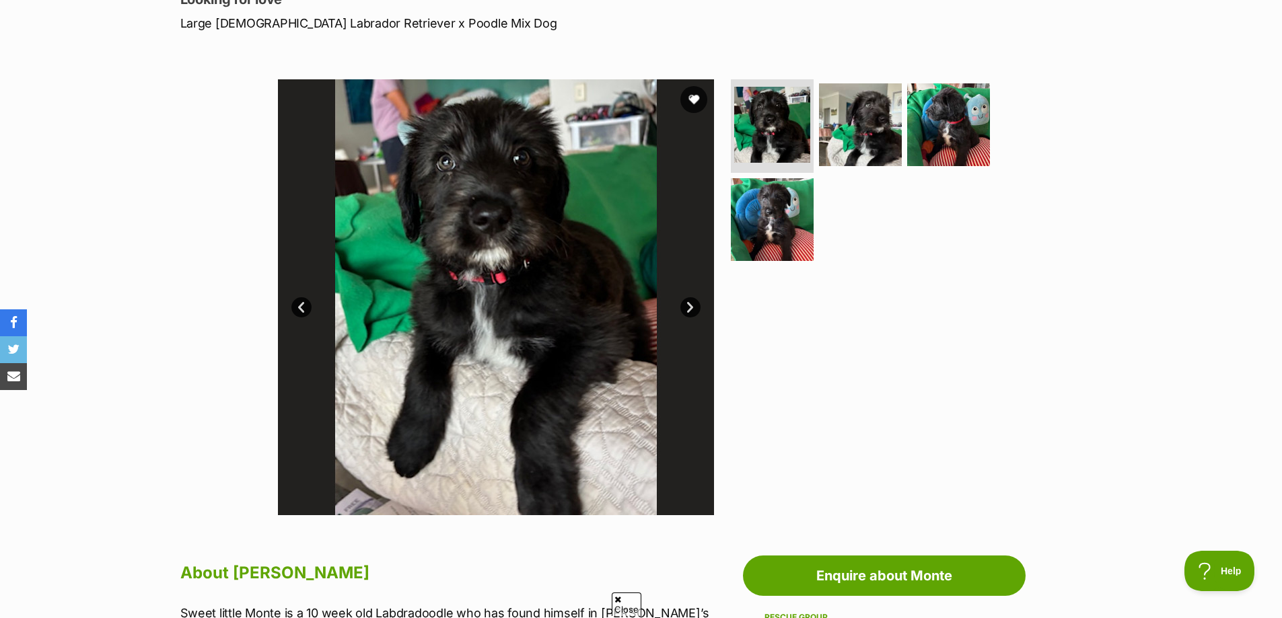
scroll to position [202, 0]
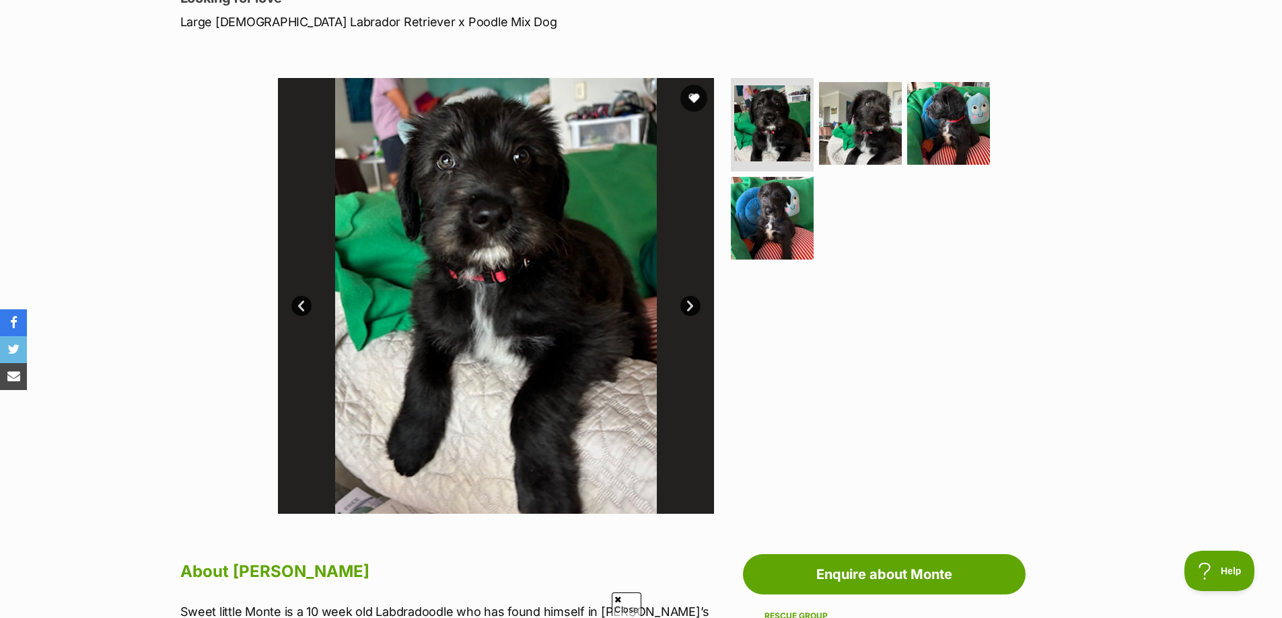
click at [689, 306] on link "Next" at bounding box center [690, 306] width 20 height 20
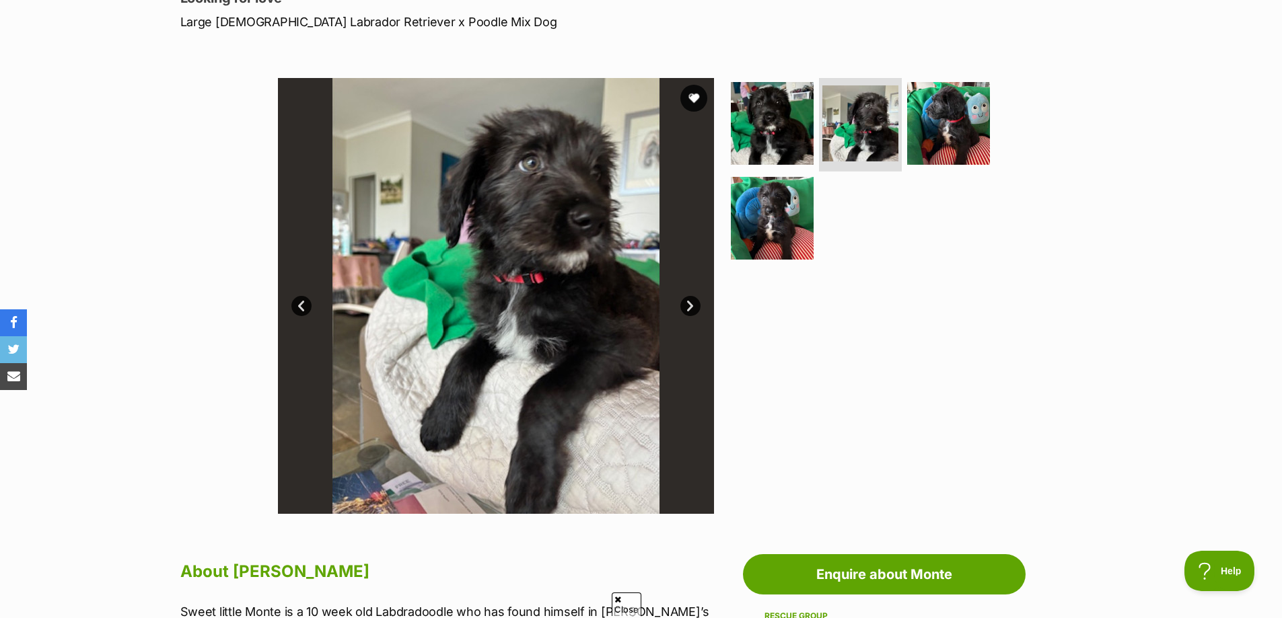
click at [689, 306] on link "Next" at bounding box center [690, 306] width 20 height 20
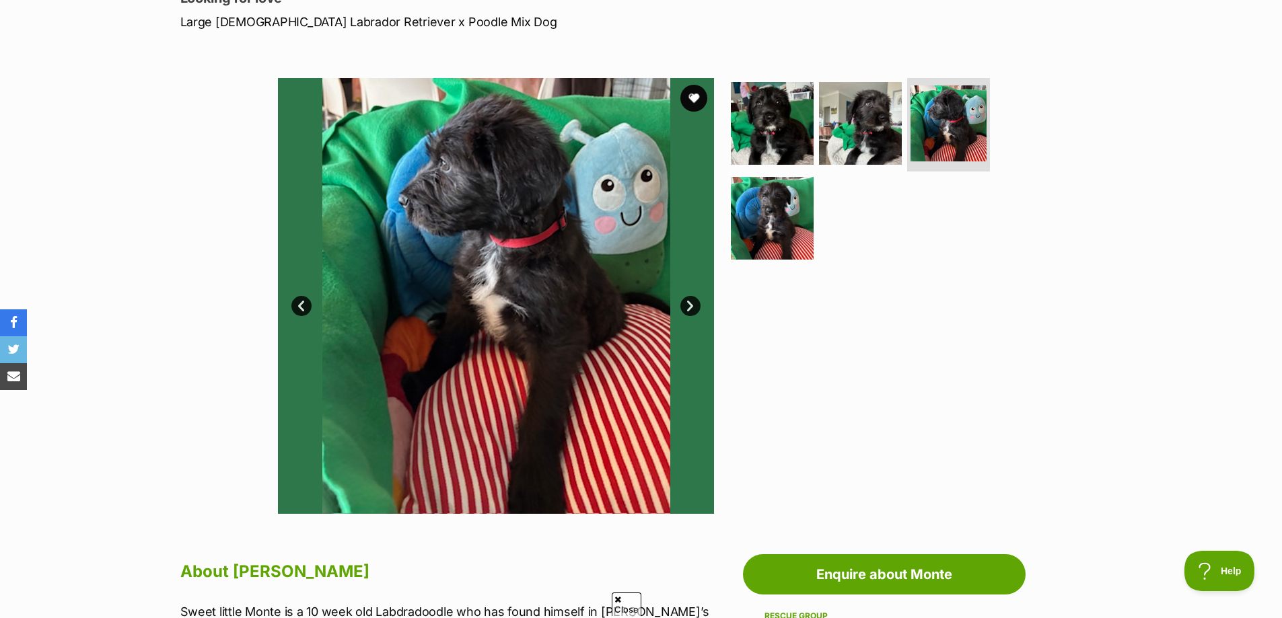
click at [690, 306] on link "Next" at bounding box center [690, 306] width 20 height 20
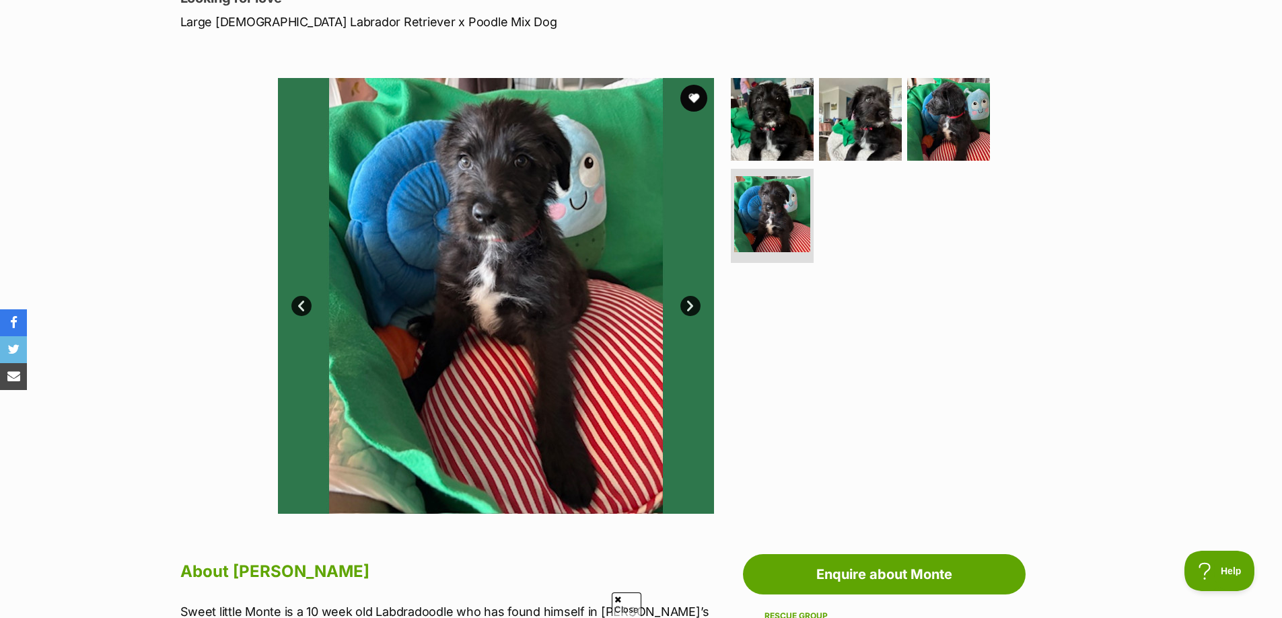
click at [690, 306] on link "Next" at bounding box center [690, 306] width 20 height 20
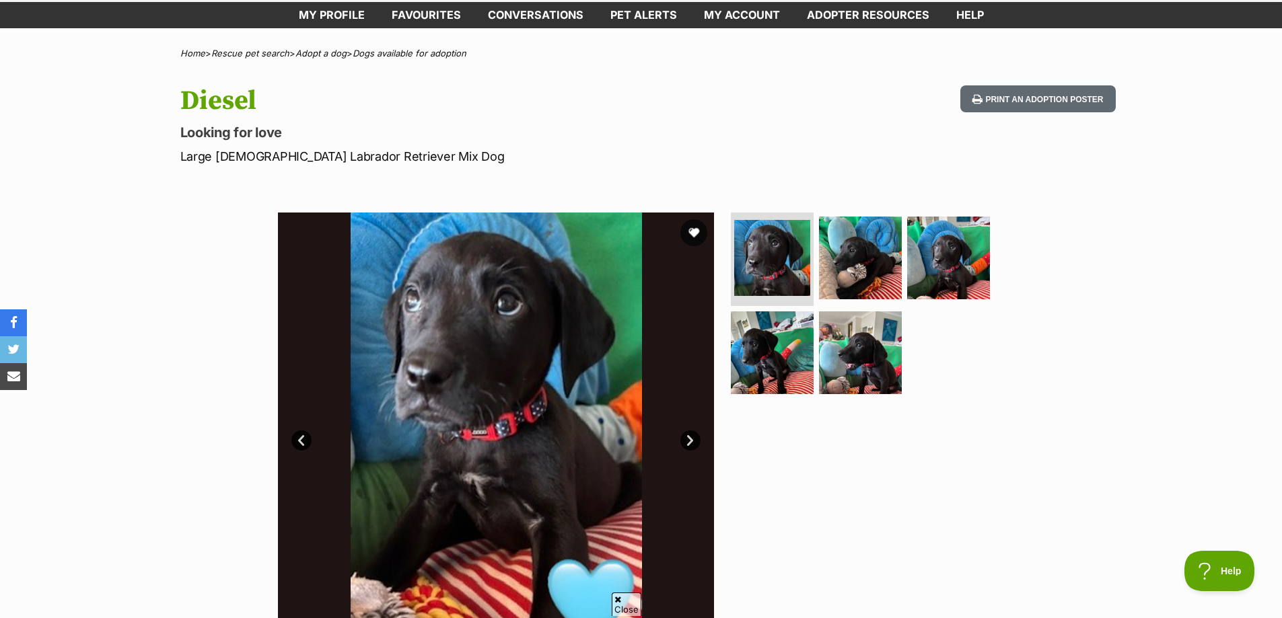
click at [691, 443] on link "Next" at bounding box center [690, 441] width 20 height 20
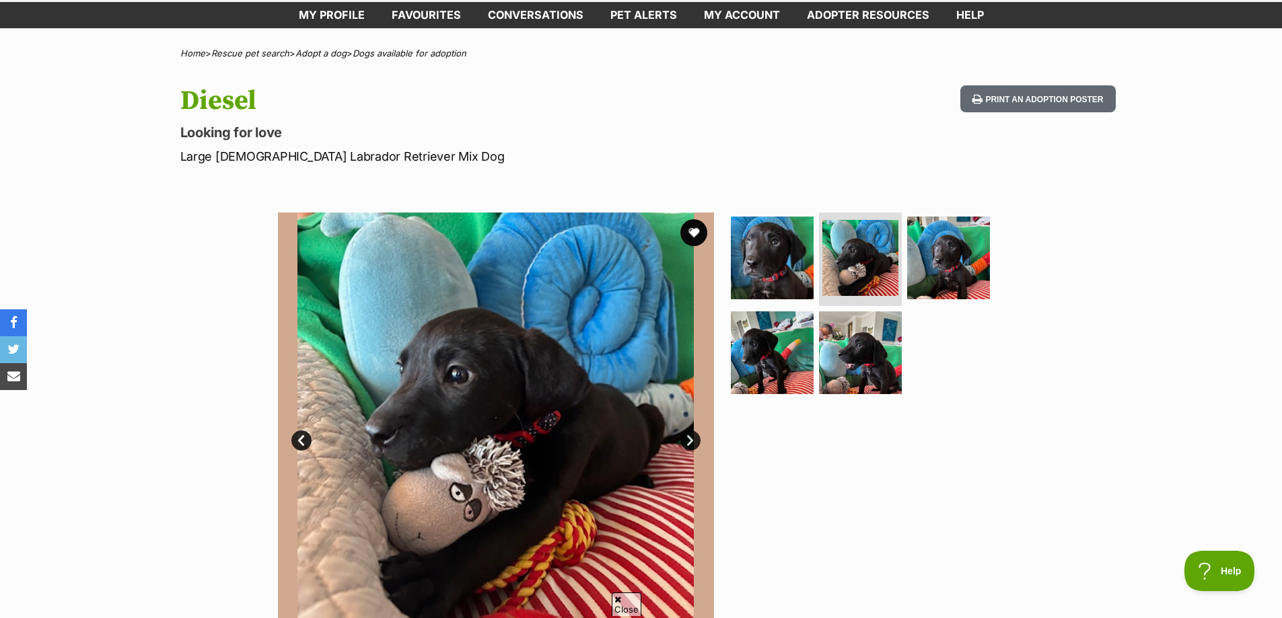
click at [691, 443] on link "Next" at bounding box center [690, 441] width 20 height 20
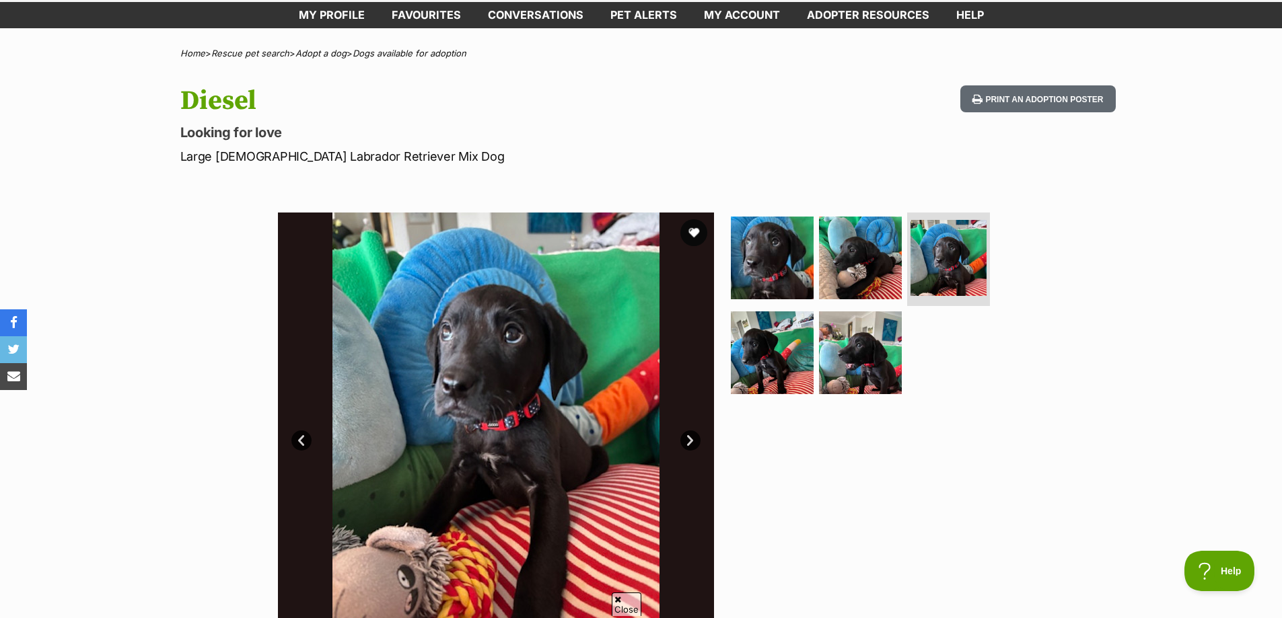
click at [691, 443] on link "Next" at bounding box center [690, 441] width 20 height 20
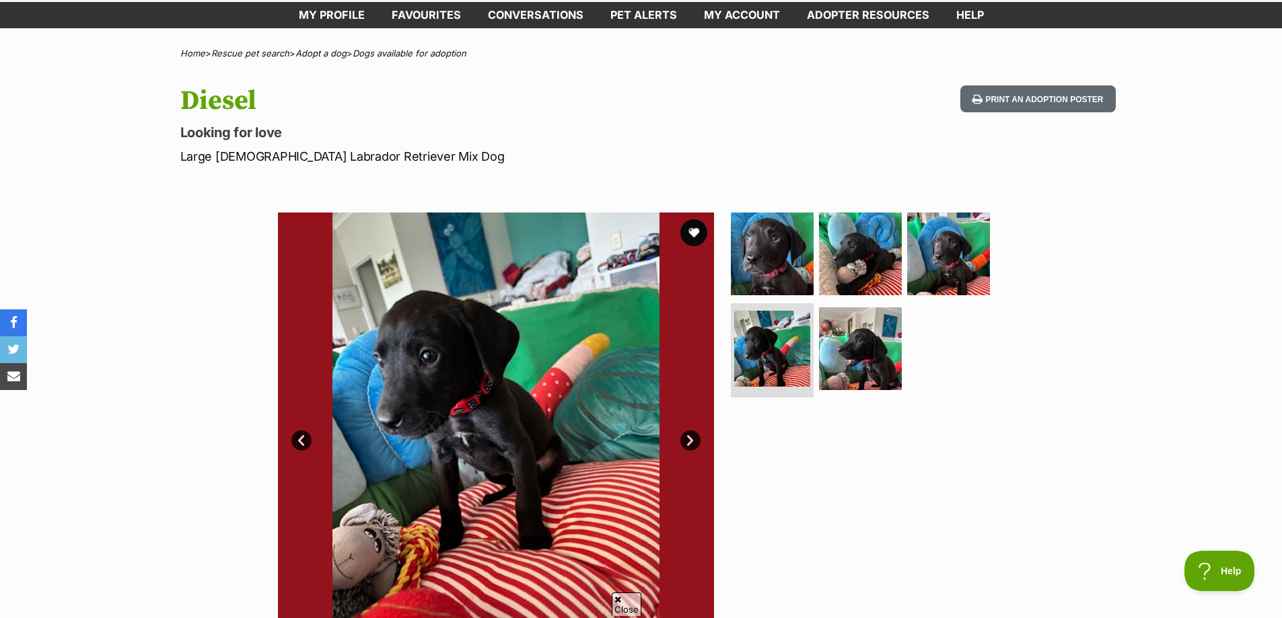
click at [691, 443] on link "Next" at bounding box center [690, 441] width 20 height 20
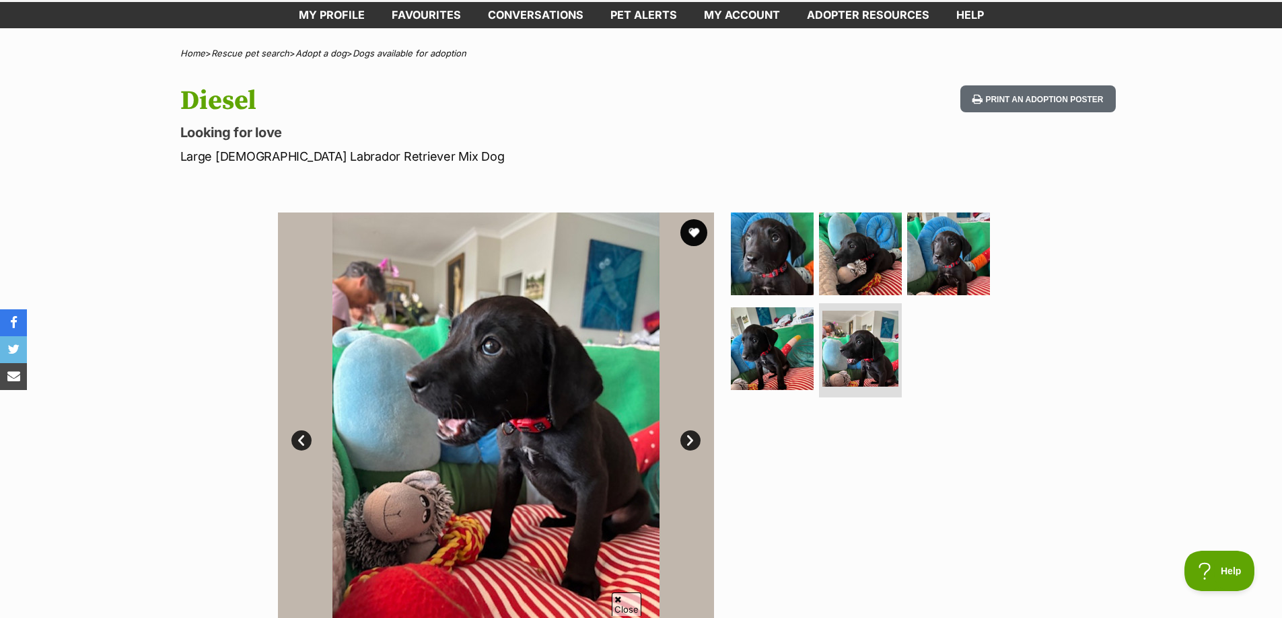
click at [691, 443] on link "Next" at bounding box center [690, 441] width 20 height 20
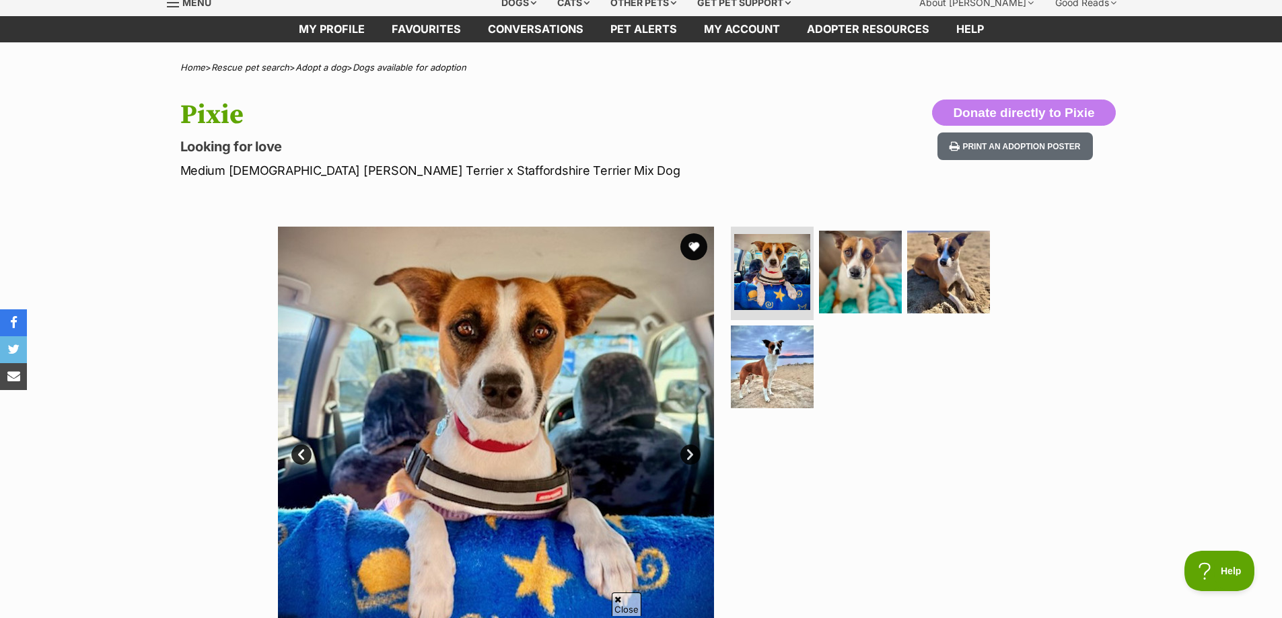
scroll to position [135, 0]
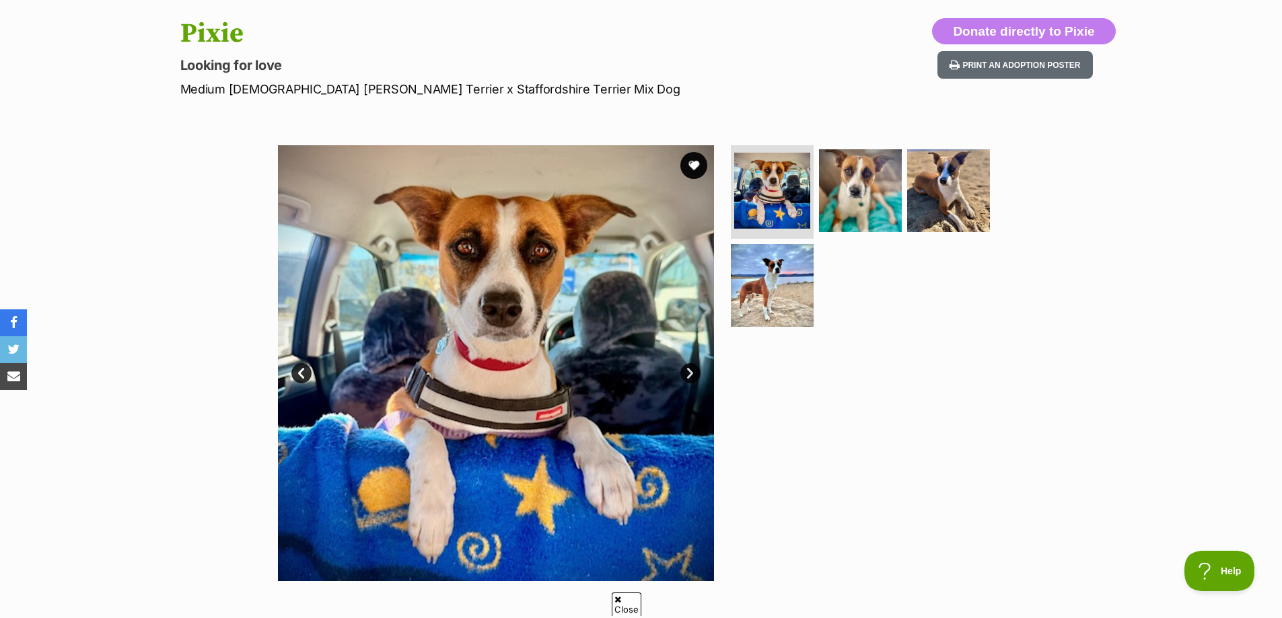
click at [687, 372] on link "Next" at bounding box center [690, 373] width 20 height 20
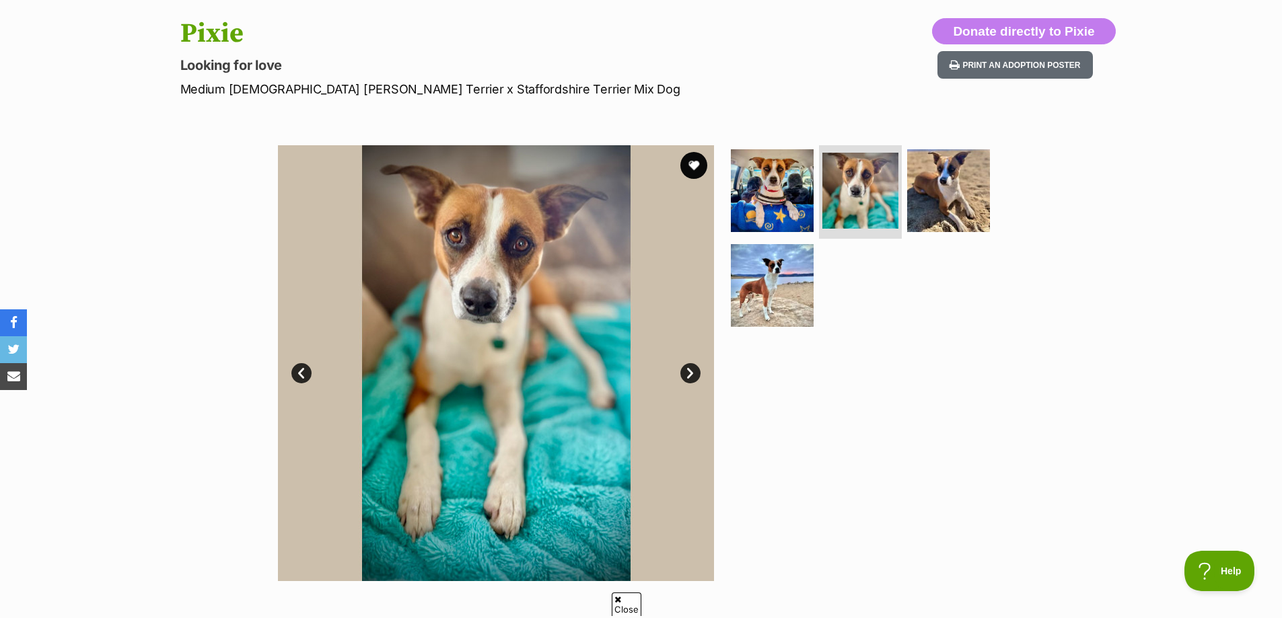
click at [687, 372] on link "Next" at bounding box center [690, 373] width 20 height 20
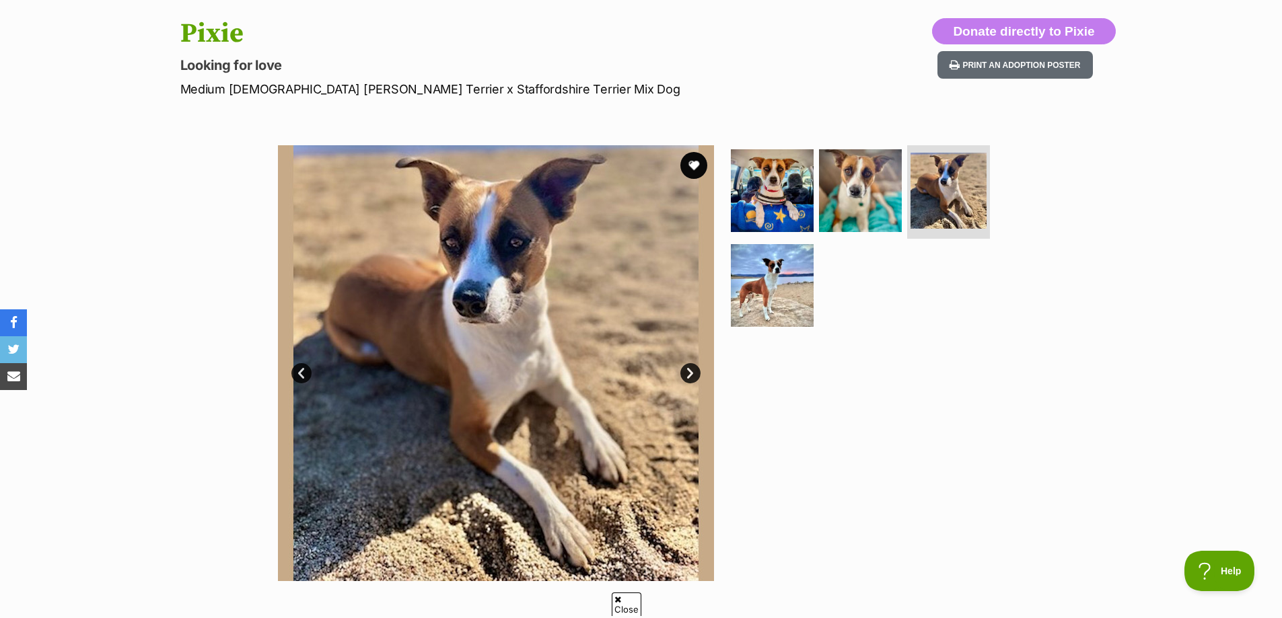
click at [687, 372] on link "Next" at bounding box center [690, 373] width 20 height 20
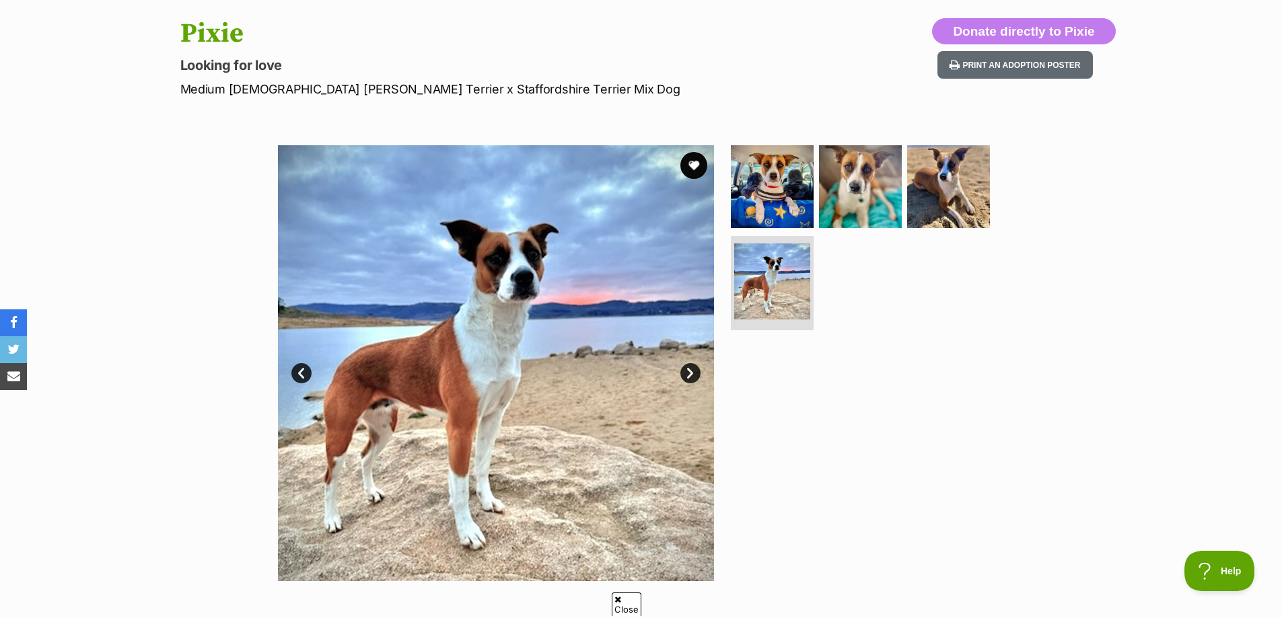
click at [687, 372] on link "Next" at bounding box center [690, 373] width 20 height 20
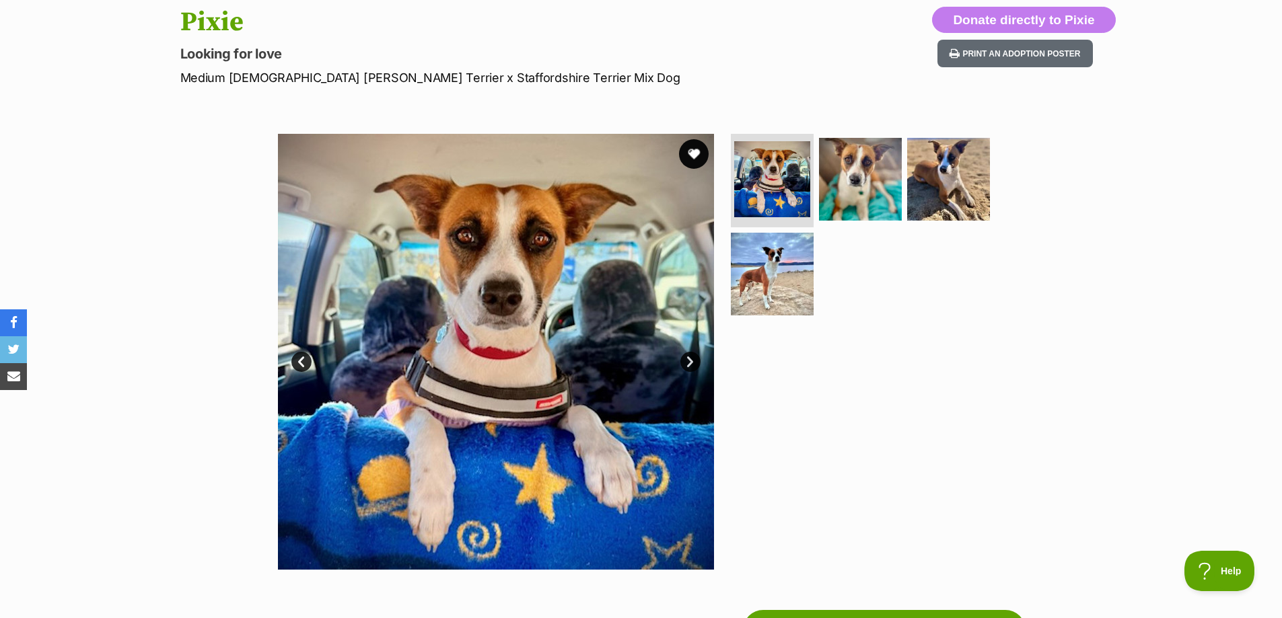
scroll to position [0, 0]
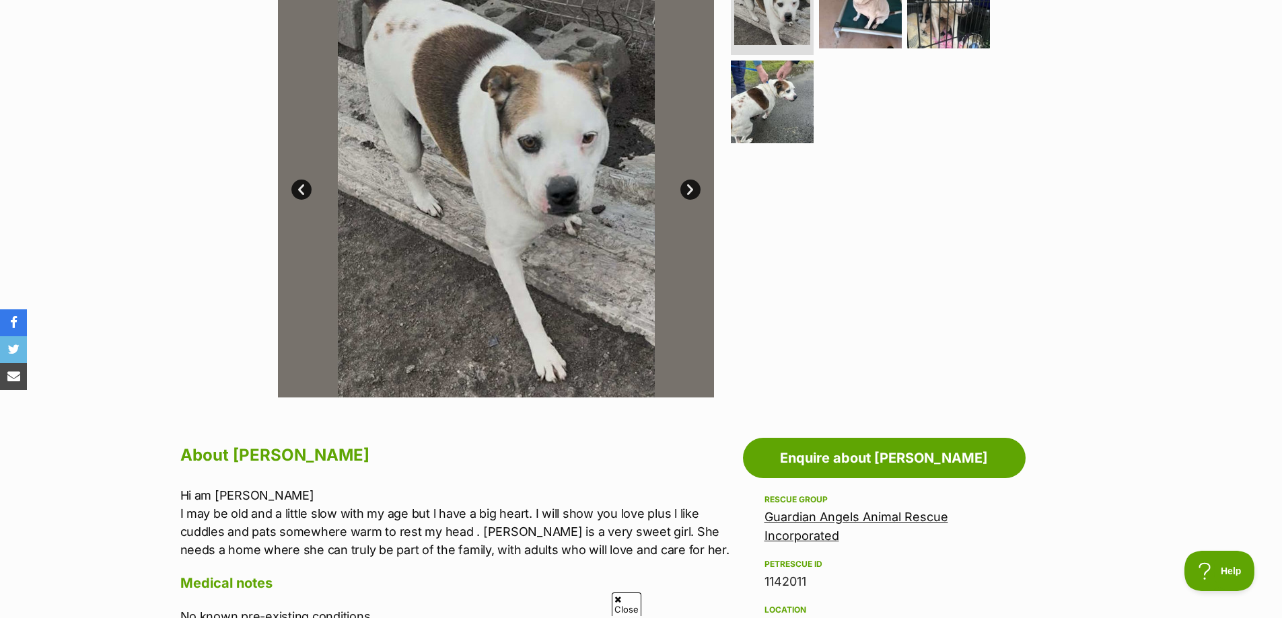
scroll to position [135, 0]
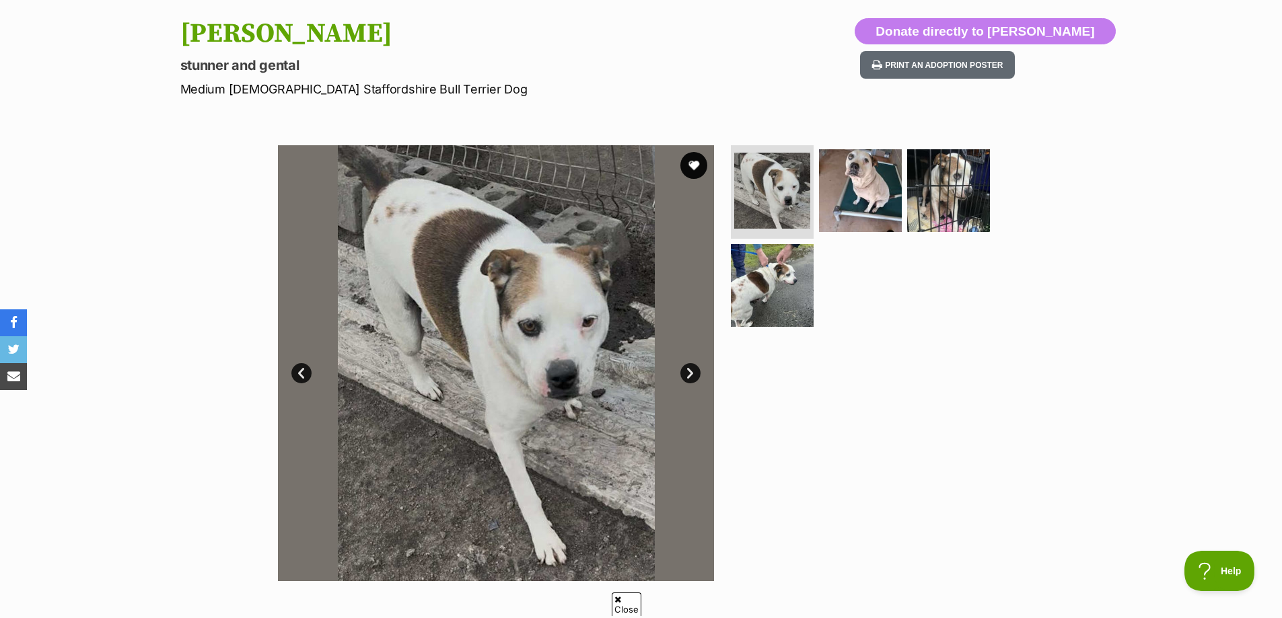
click at [687, 371] on link "Next" at bounding box center [690, 373] width 20 height 20
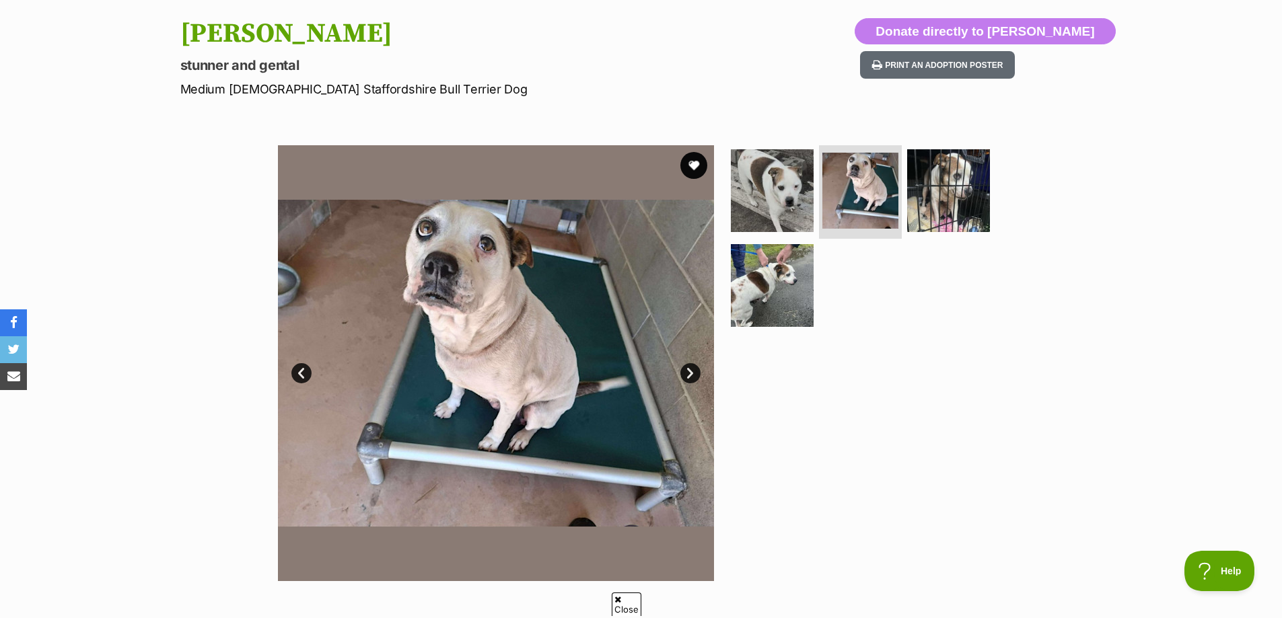
click at [687, 371] on link "Next" at bounding box center [690, 373] width 20 height 20
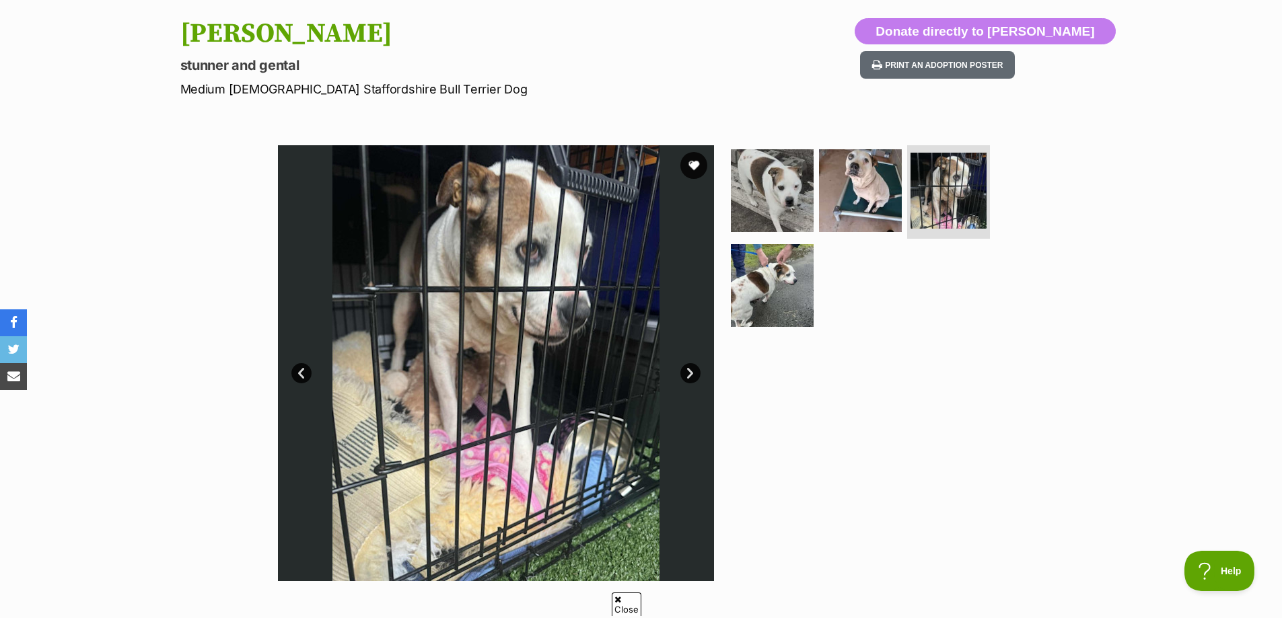
click at [687, 371] on link "Next" at bounding box center [690, 373] width 20 height 20
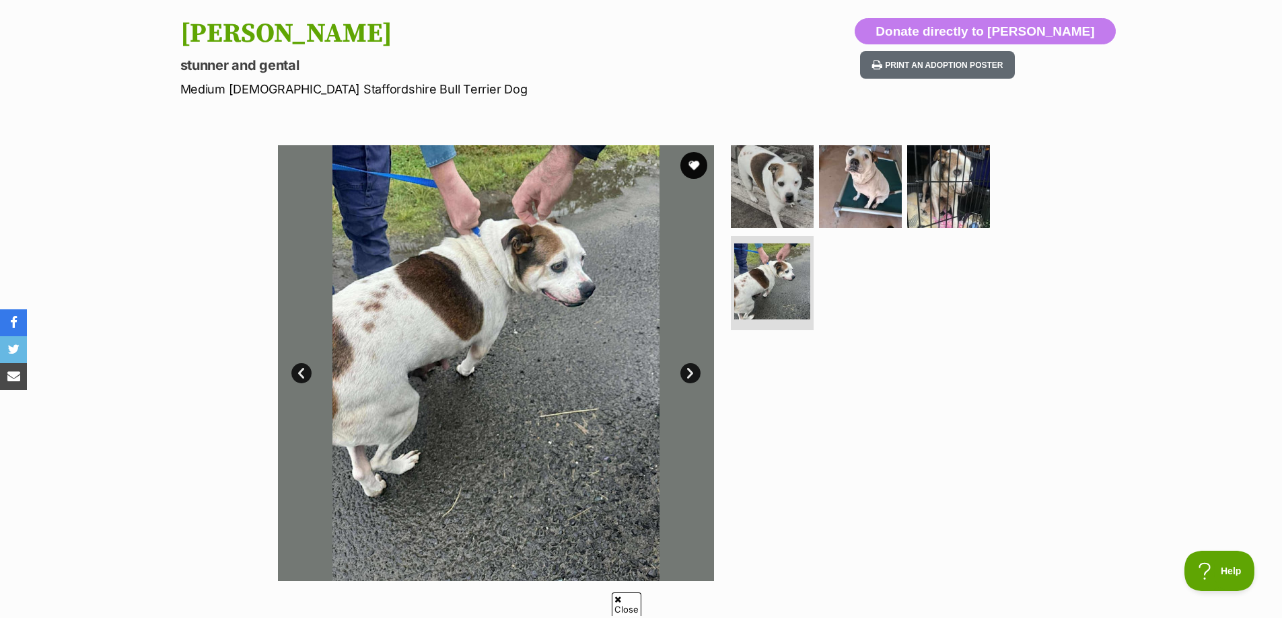
click at [687, 371] on link "Next" at bounding box center [690, 373] width 20 height 20
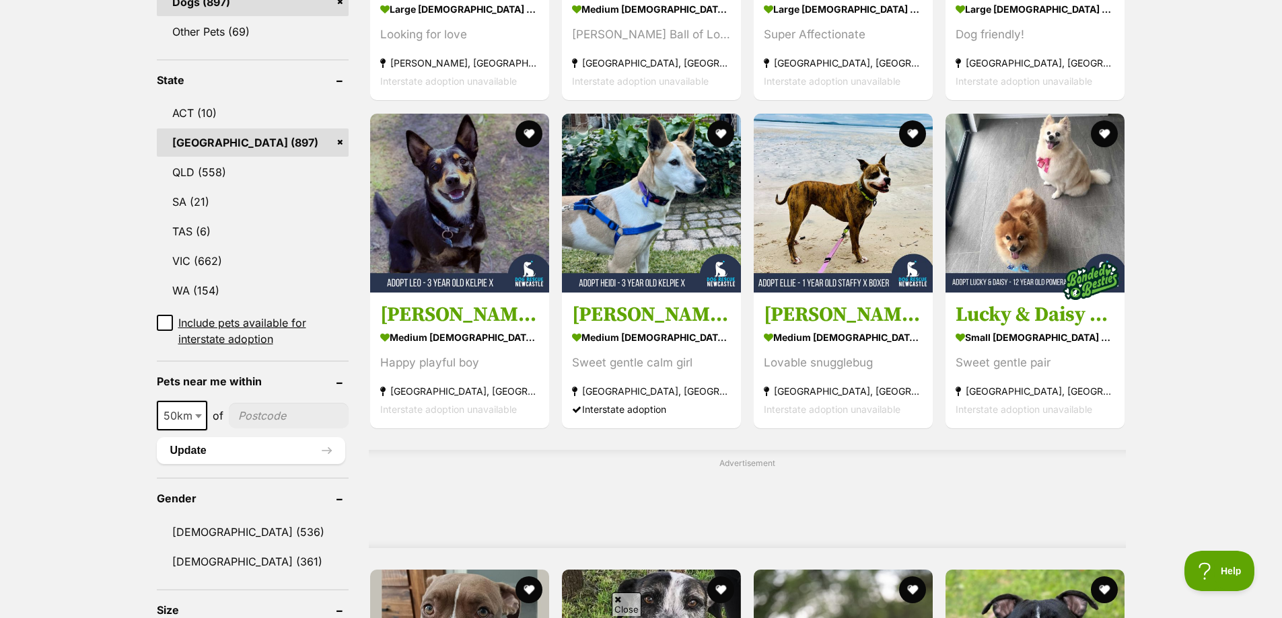
scroll to position [606, 0]
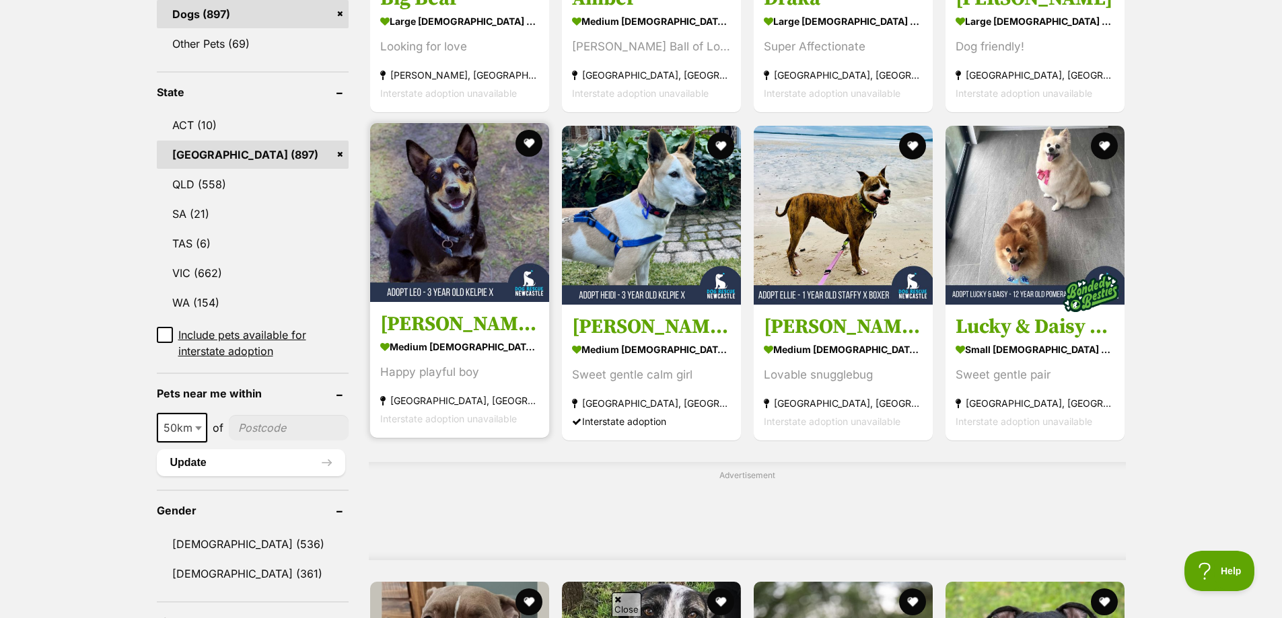
click at [453, 325] on h3 "[PERSON_NAME] - [DEMOGRAPHIC_DATA] Kelpie X Cattle Dog" at bounding box center [459, 325] width 159 height 26
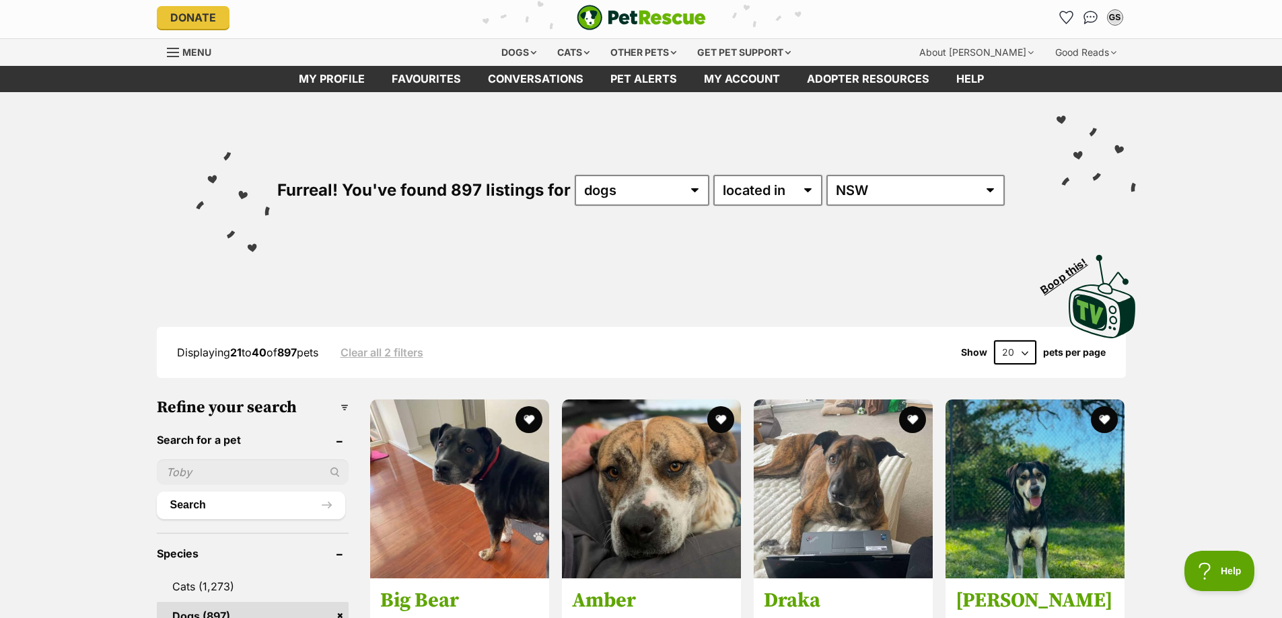
scroll to position [0, 0]
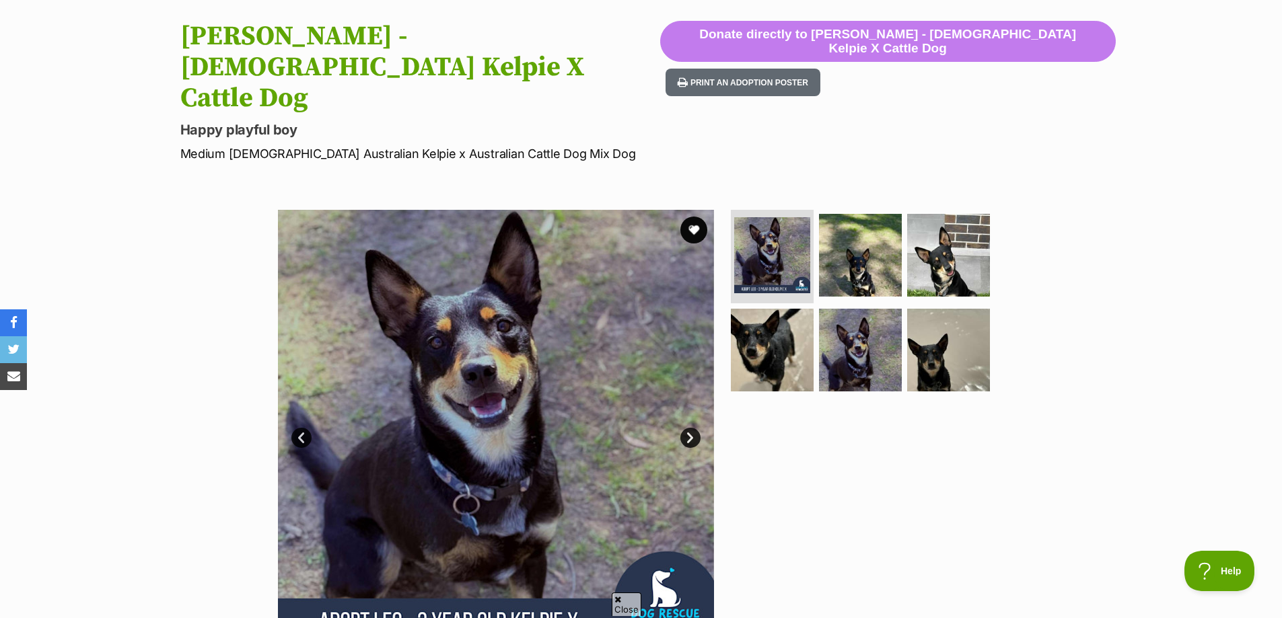
scroll to position [135, 0]
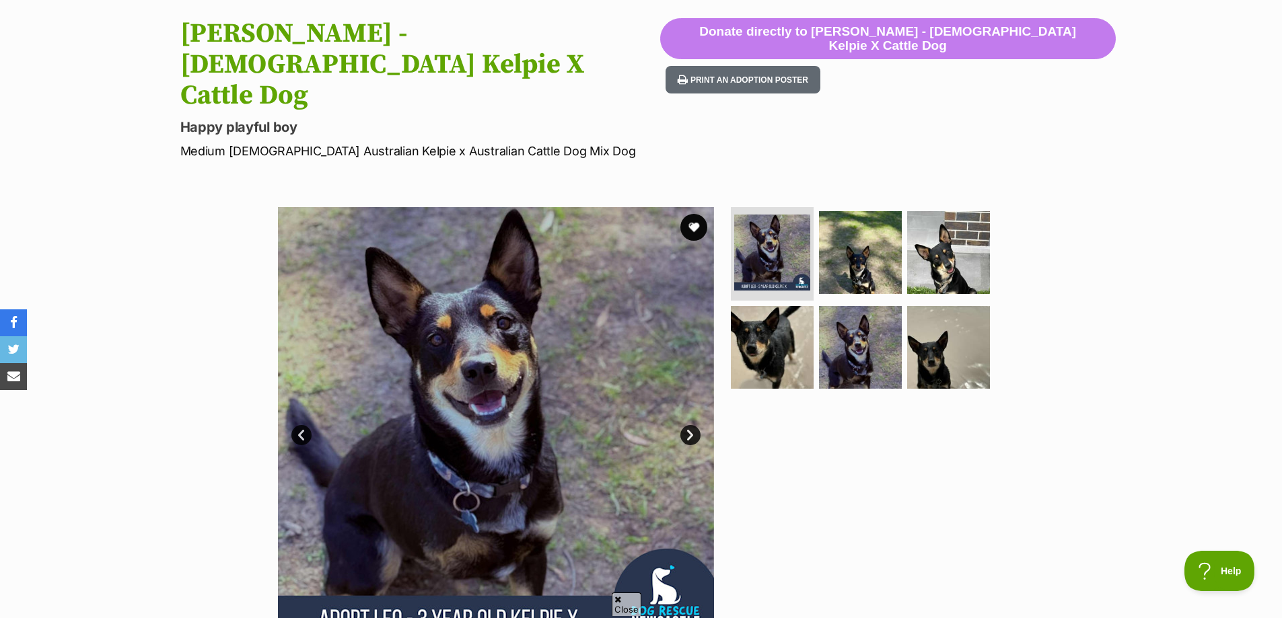
click at [690, 425] on link "Next" at bounding box center [690, 435] width 20 height 20
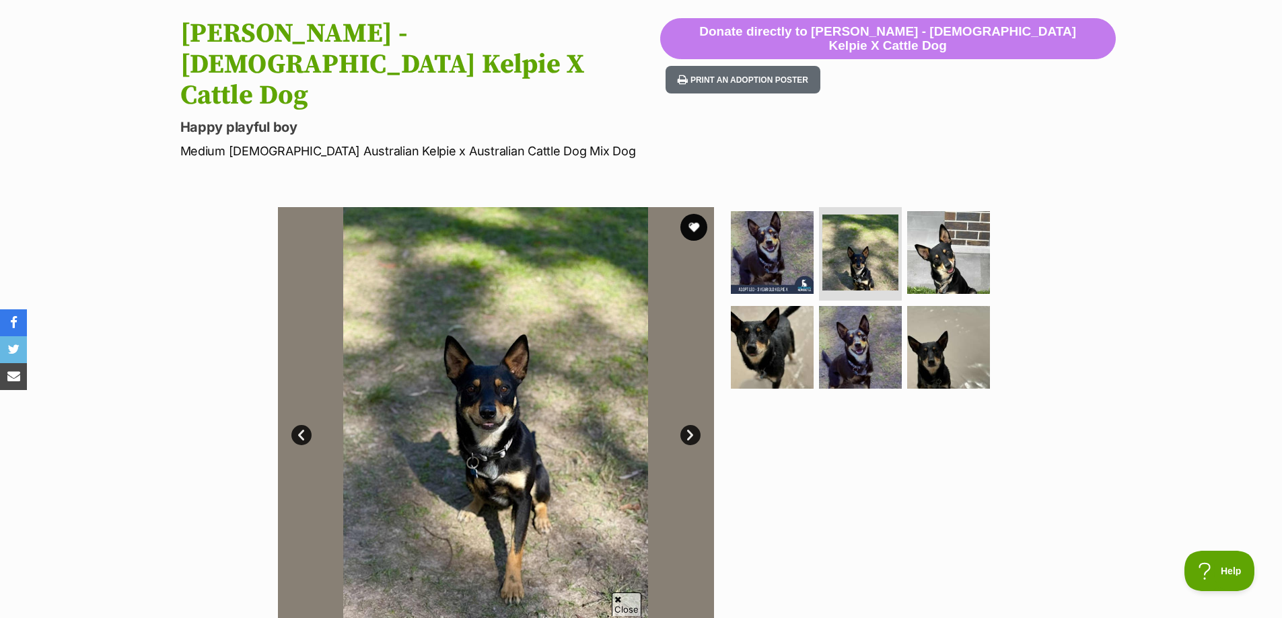
click at [690, 425] on link "Next" at bounding box center [690, 435] width 20 height 20
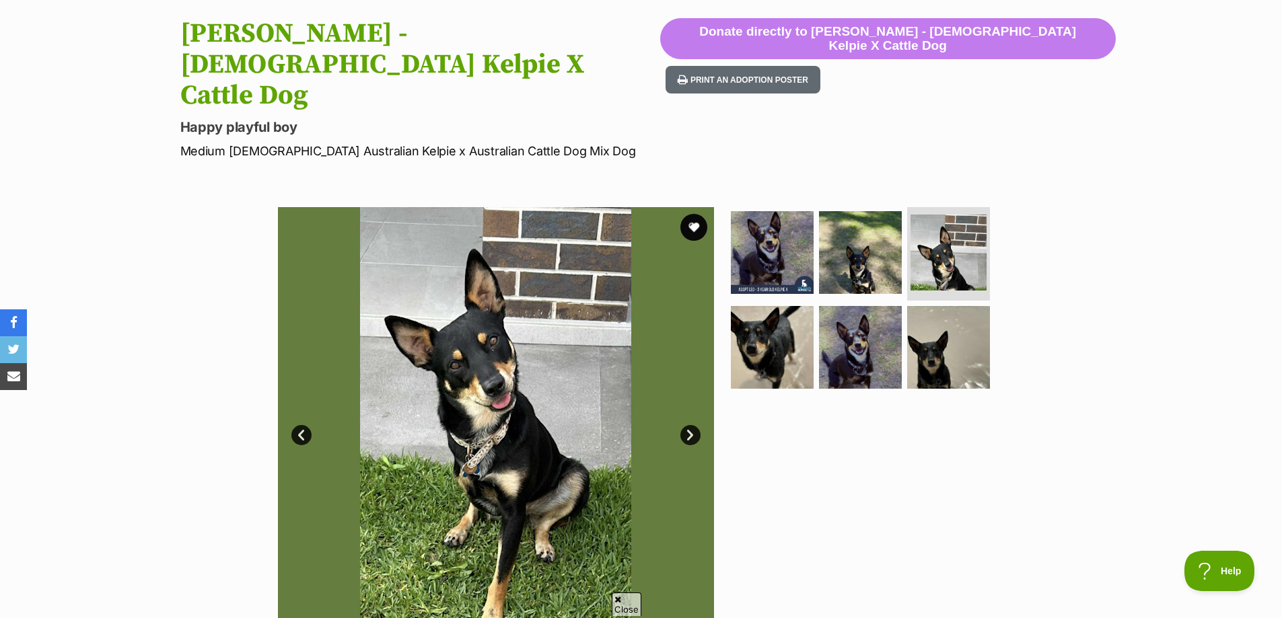
click at [690, 425] on link "Next" at bounding box center [690, 435] width 20 height 20
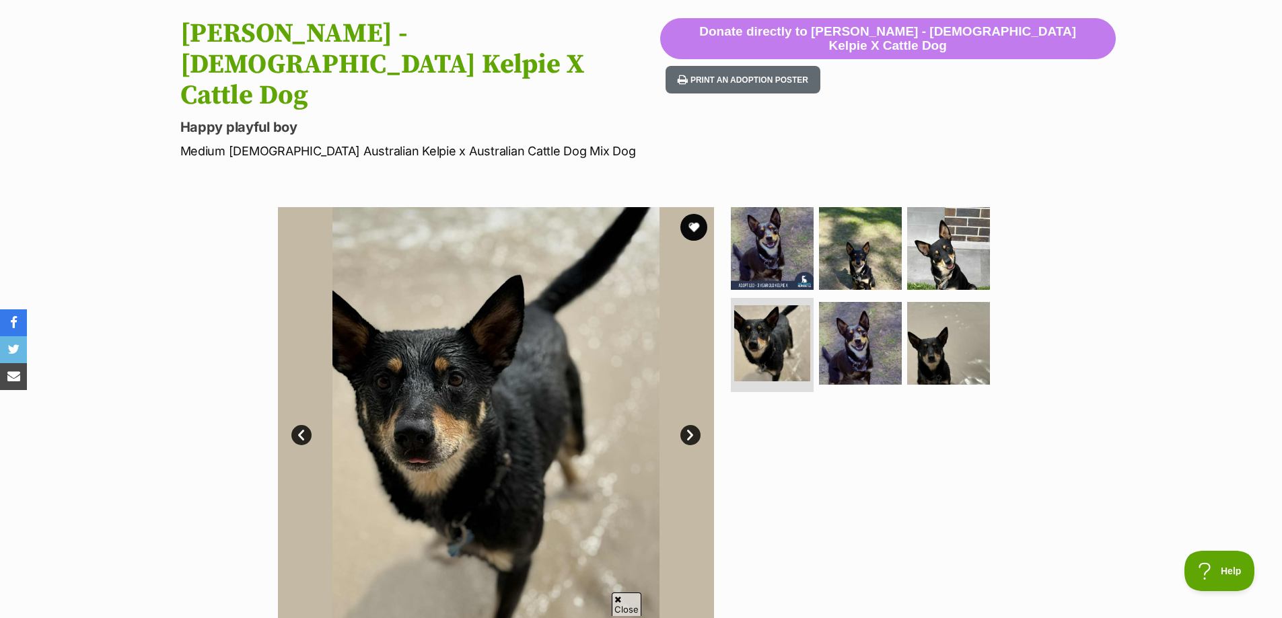
click at [690, 425] on link "Next" at bounding box center [690, 435] width 20 height 20
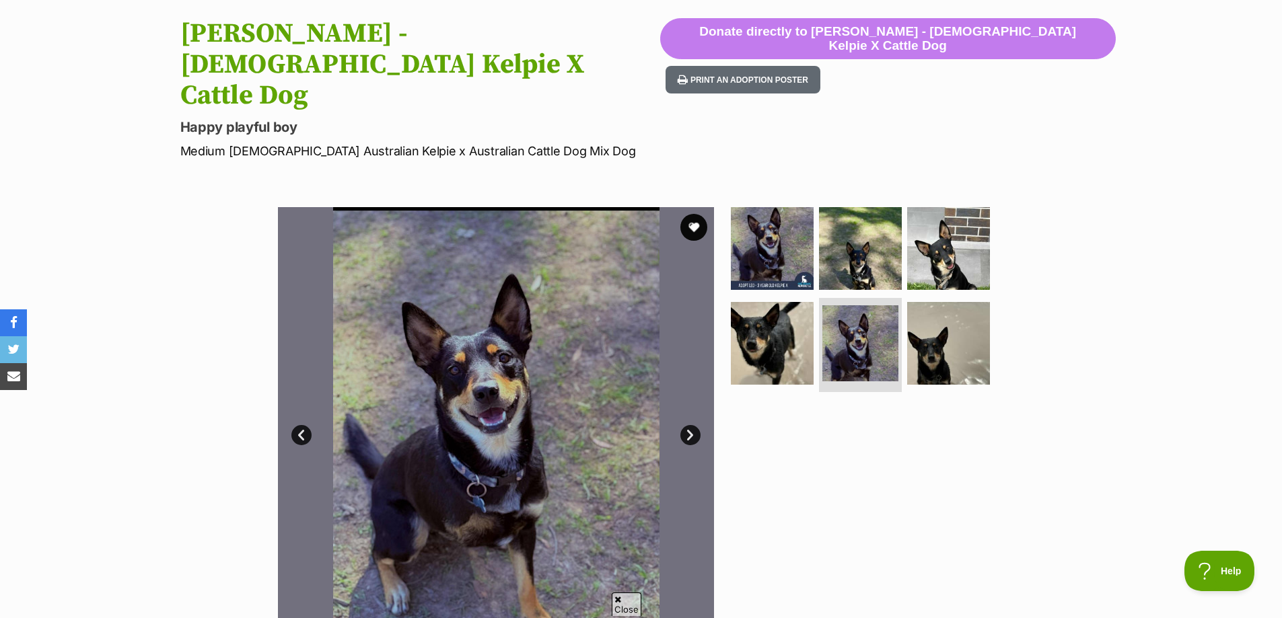
click at [690, 425] on link "Next" at bounding box center [690, 435] width 20 height 20
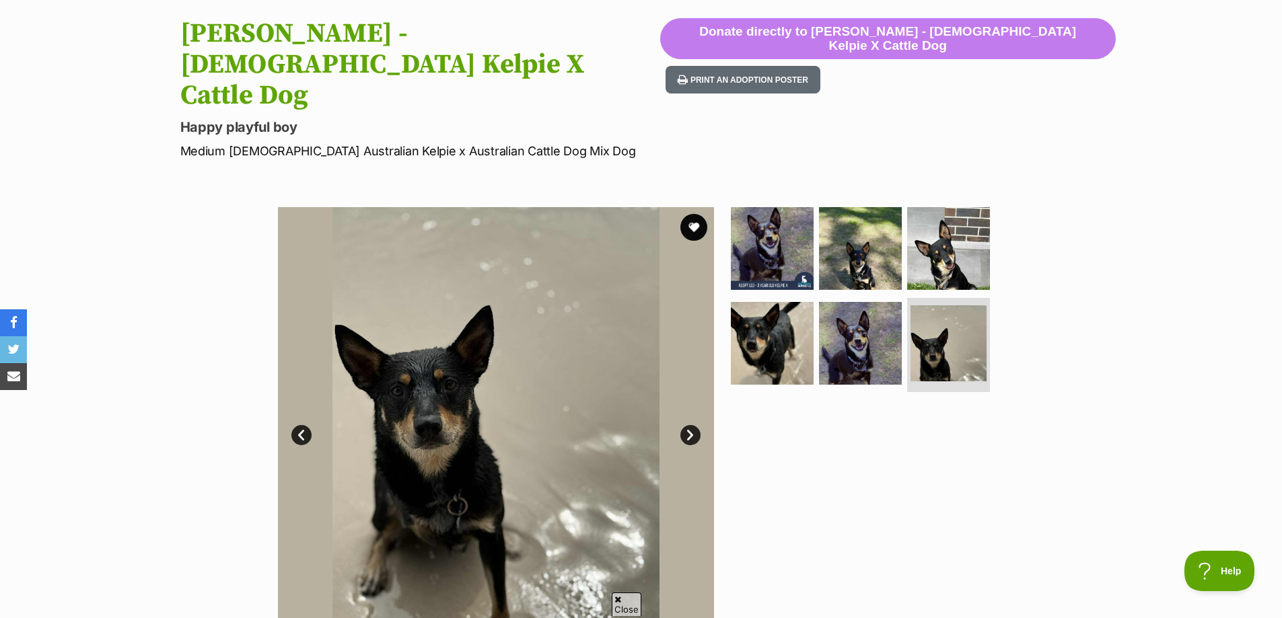
click at [690, 425] on link "Next" at bounding box center [690, 435] width 20 height 20
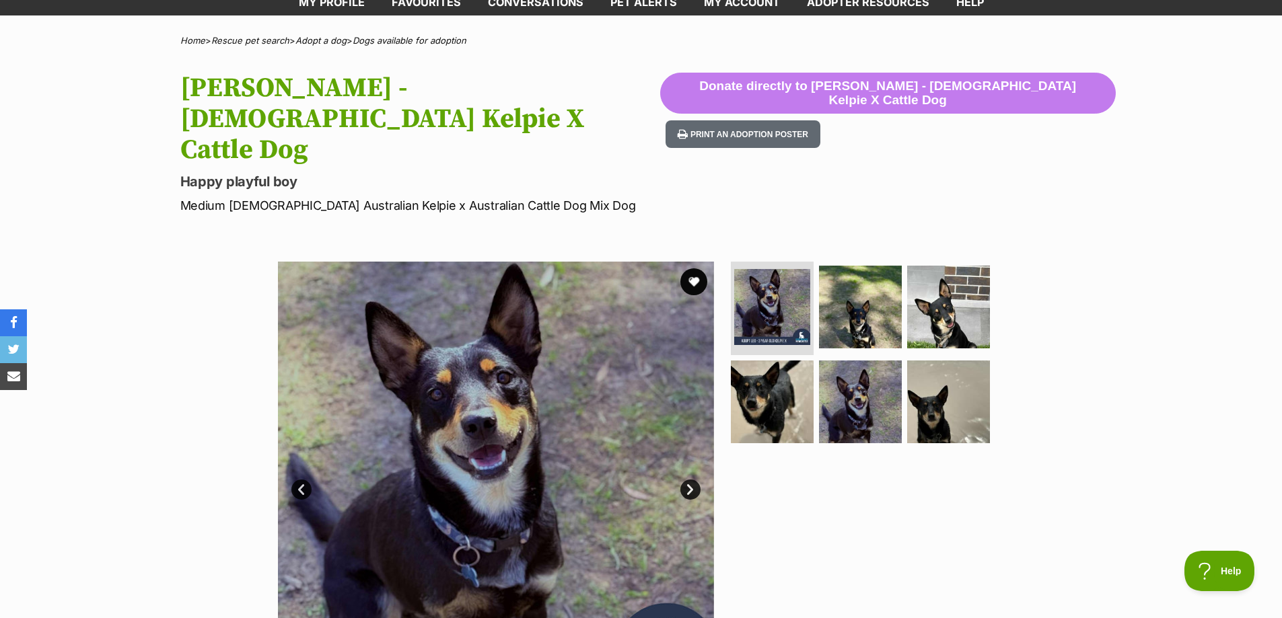
scroll to position [0, 0]
